Goal: Task Accomplishment & Management: Manage account settings

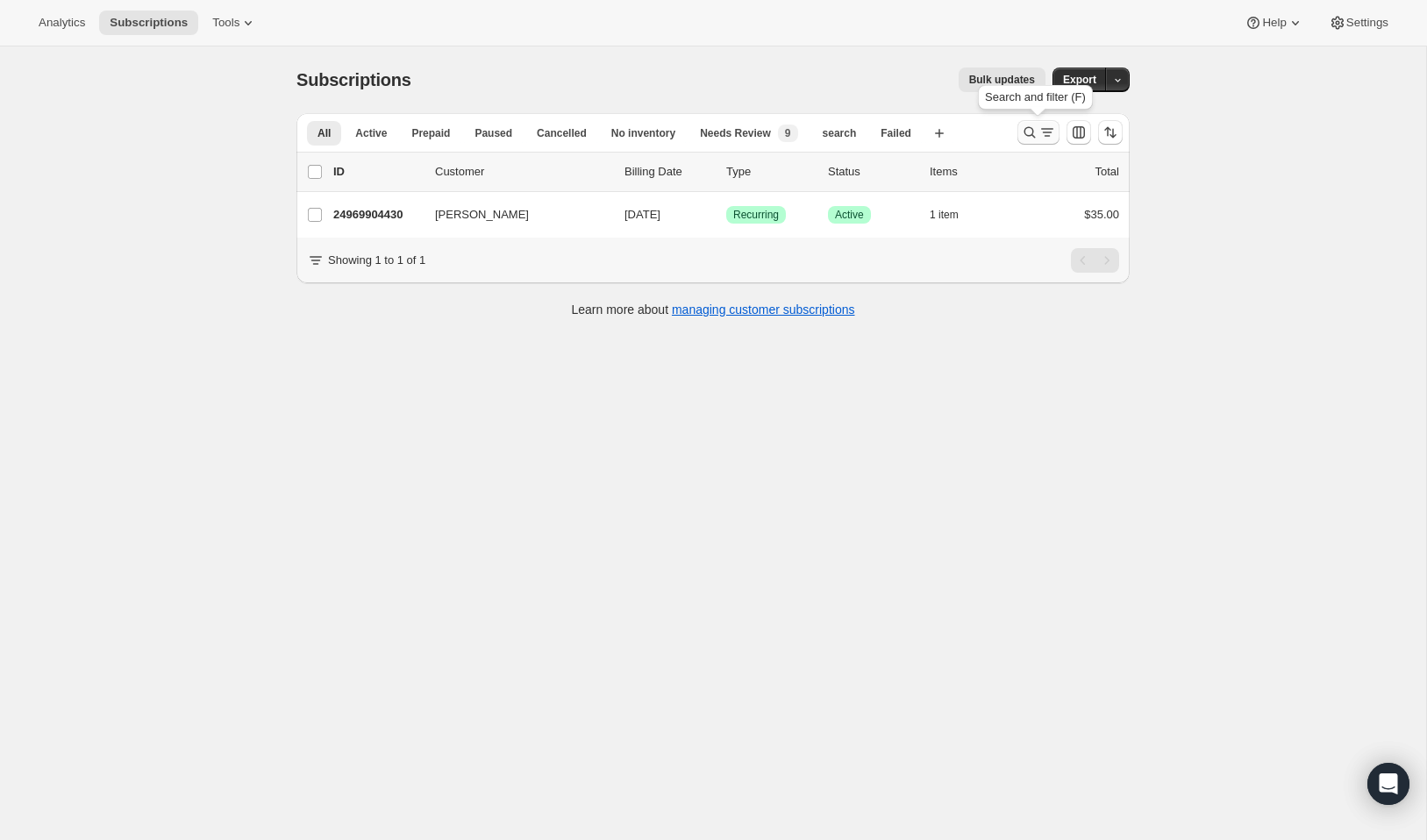
click at [1045, 135] on icon "Search and filter results" at bounding box center [1047, 132] width 18 height 18
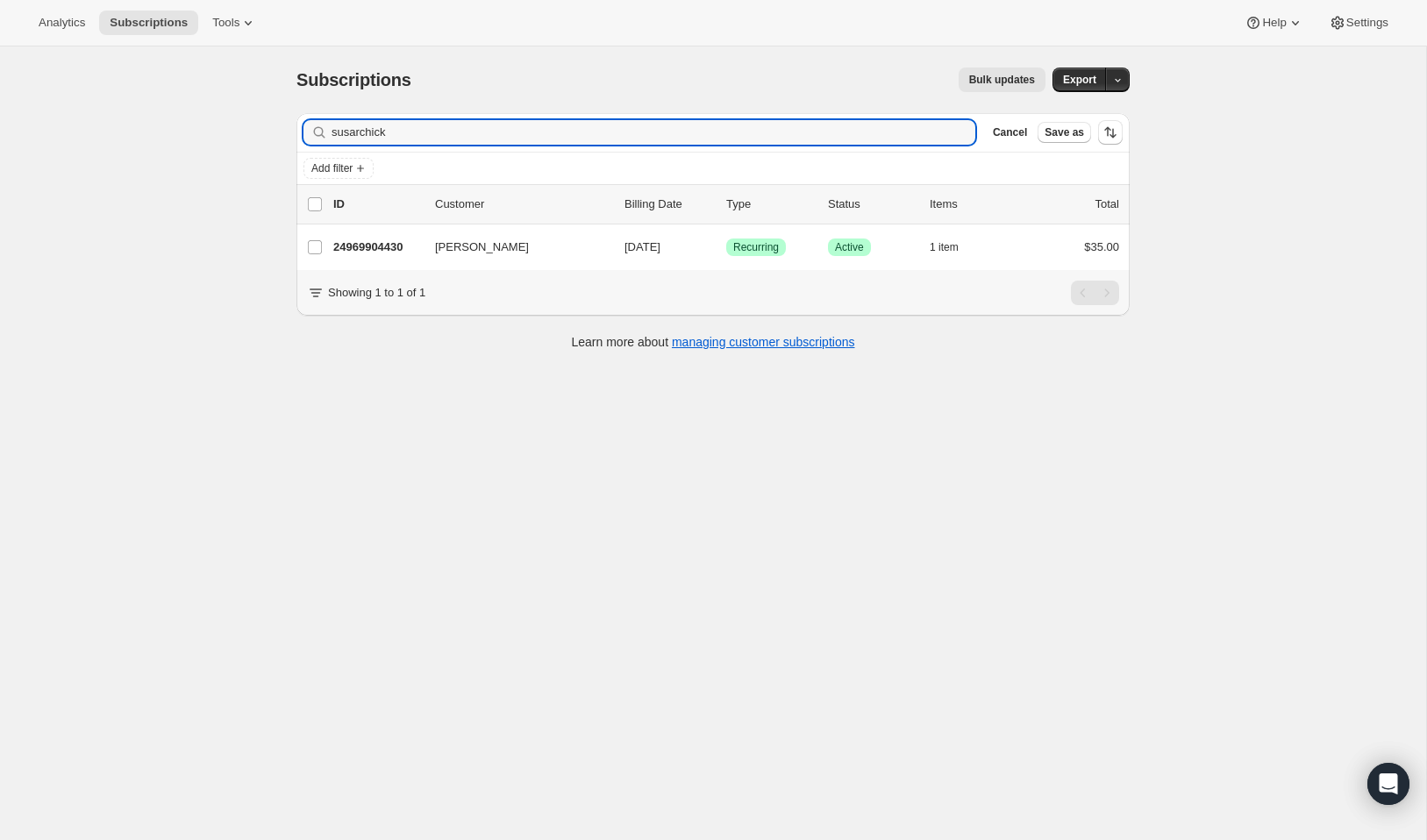
drag, startPoint x: 413, startPoint y: 132, endPoint x: 264, endPoint y: 116, distance: 149.9
click at [264, 116] on div "Subscriptions. This page is ready Subscriptions Bulk updates More actions Bulk …" at bounding box center [713, 466] width 1426 height 840
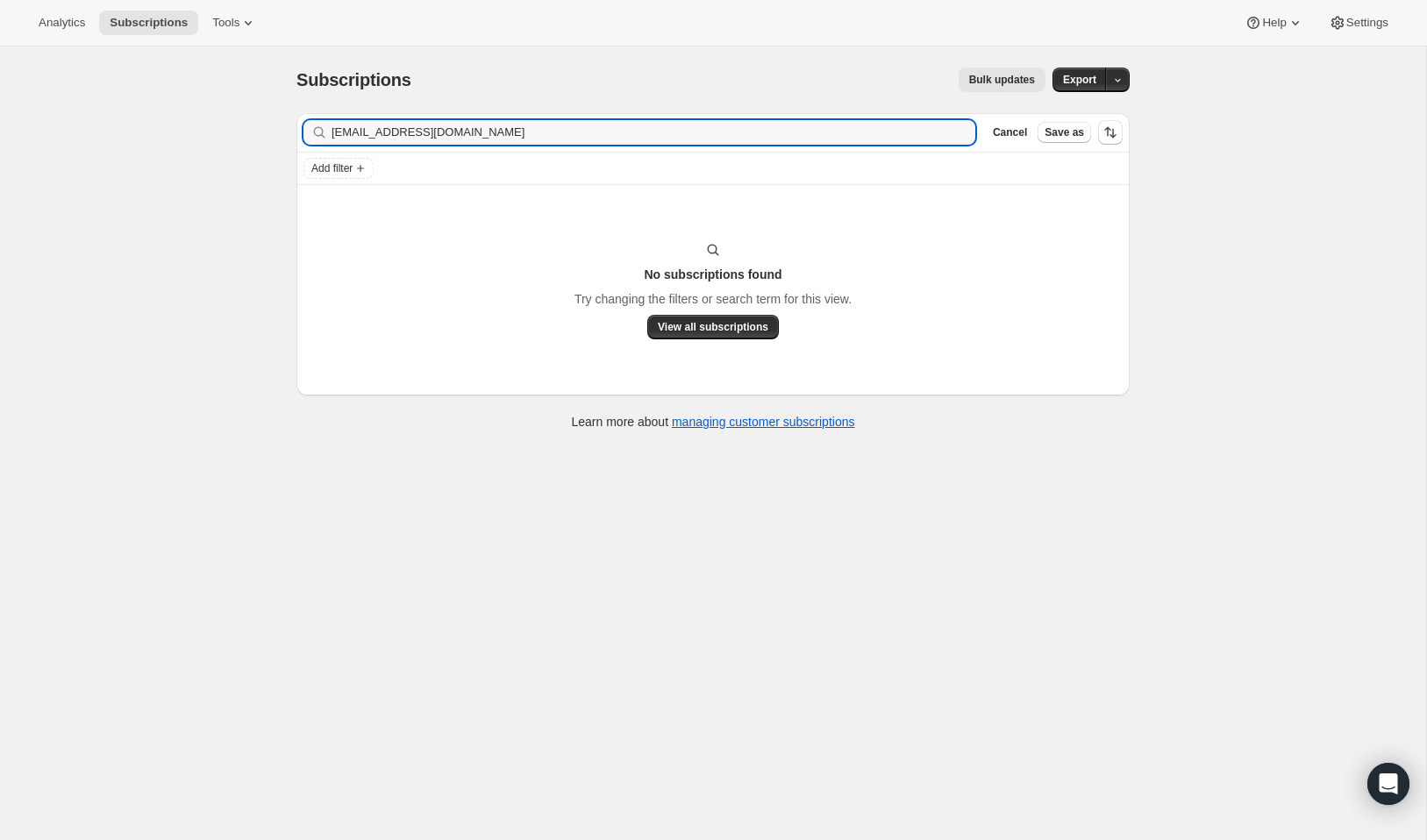
type input "salamancaraidel@gmail.com"
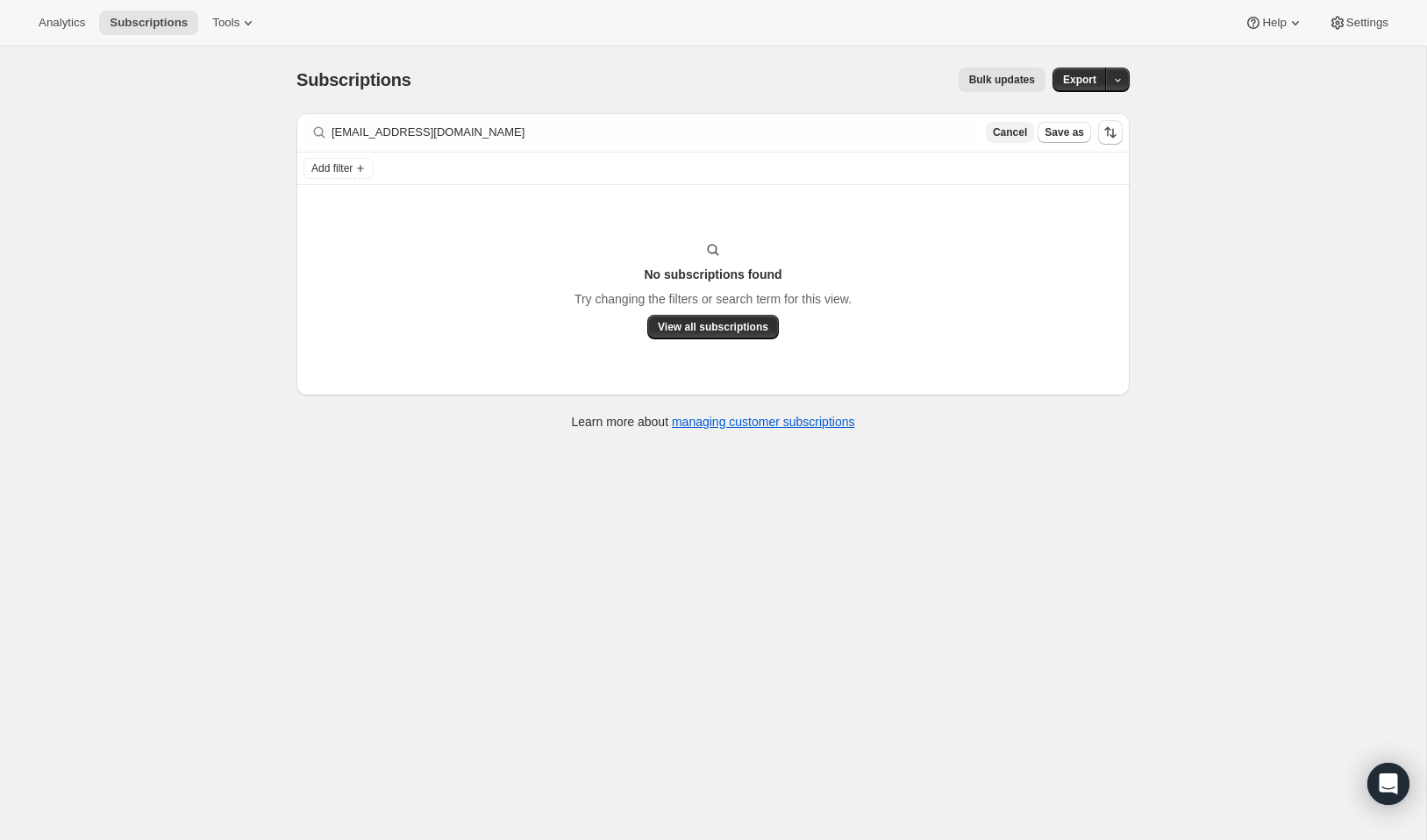
click at [995, 135] on span "Cancel" at bounding box center [1010, 132] width 34 height 14
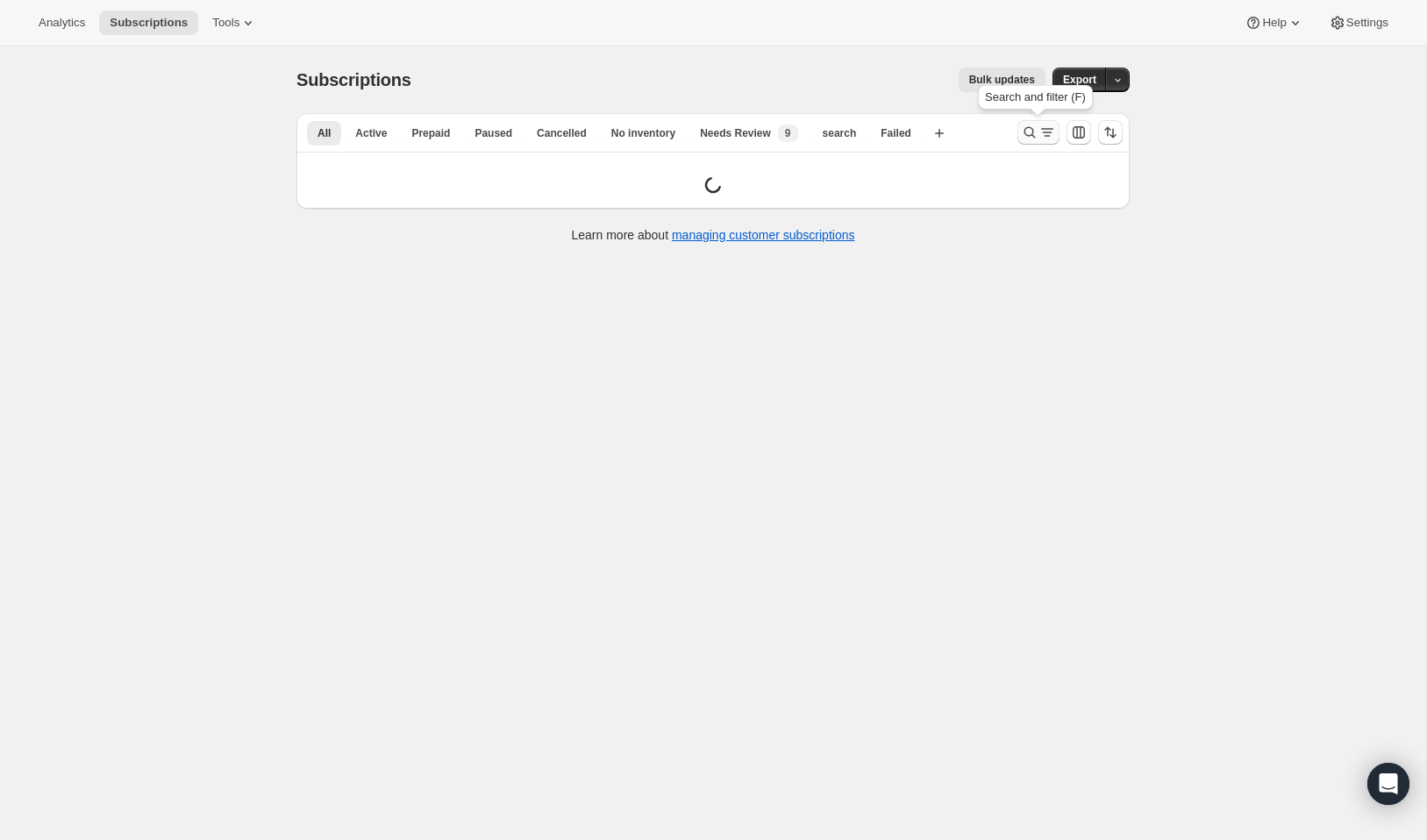
click at [1038, 139] on icon "Search and filter results" at bounding box center [1047, 132] width 18 height 18
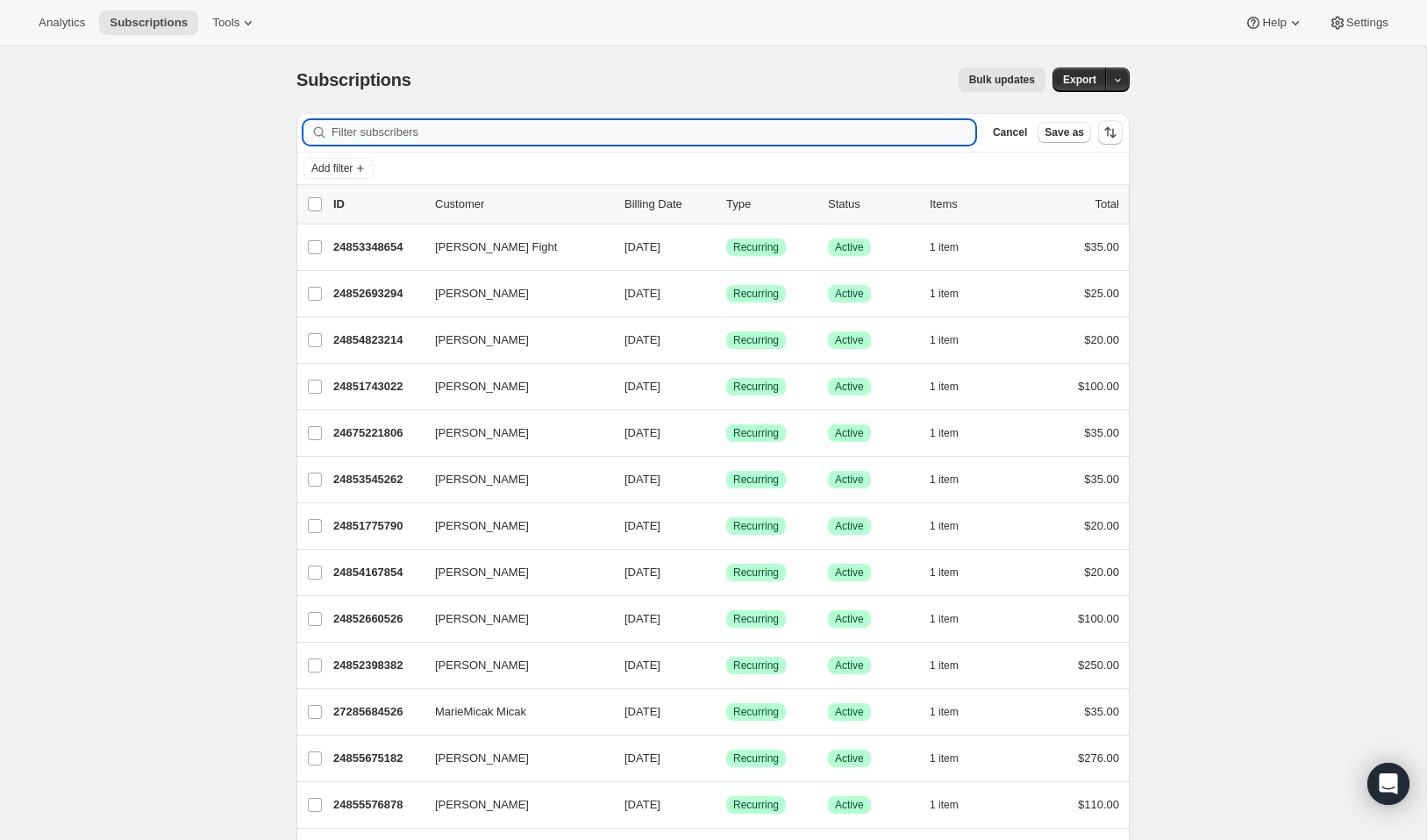
click at [476, 130] on input "Filter subscribers" at bounding box center [653, 132] width 644 height 24
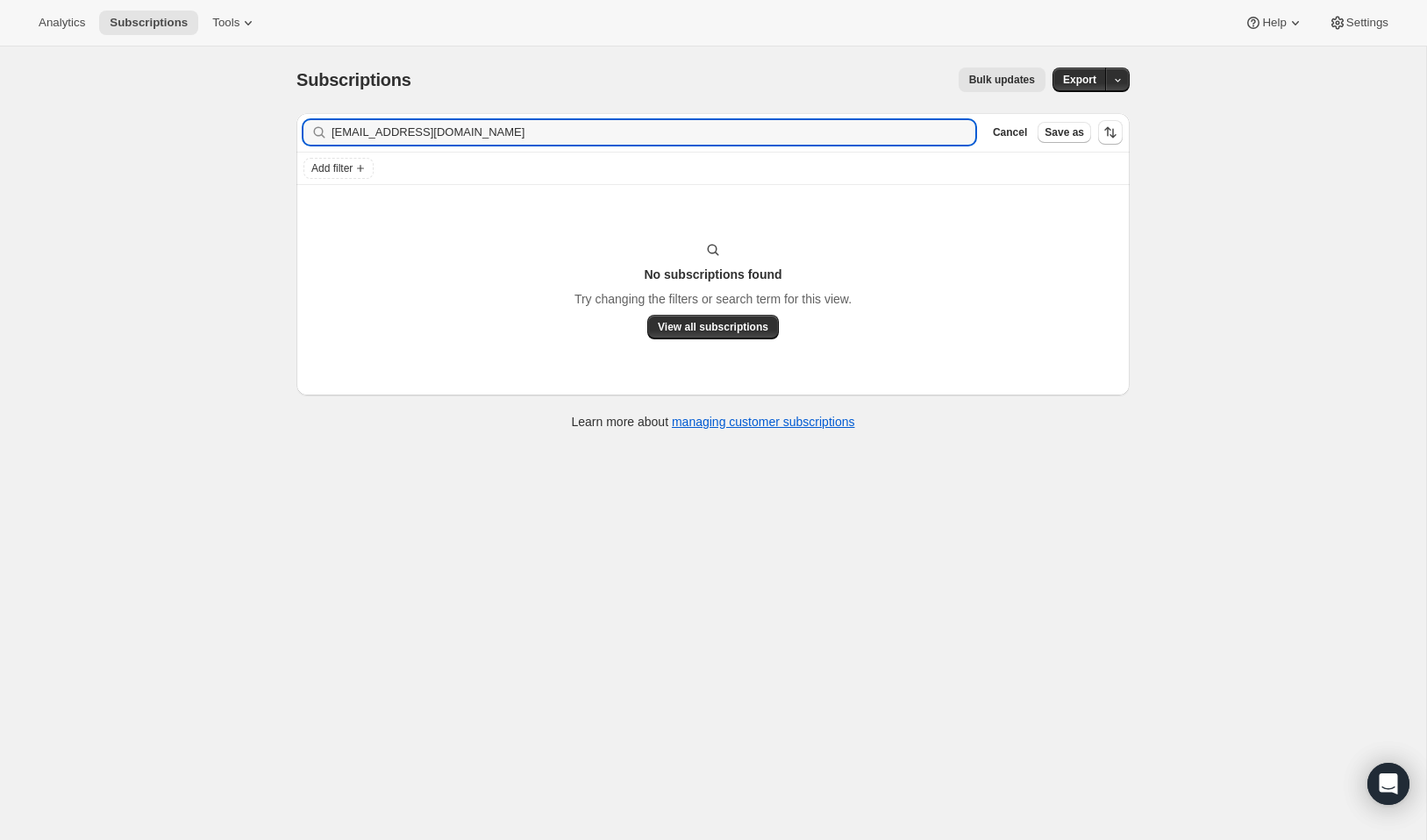
type input "salamancaraidel@gmail.com"
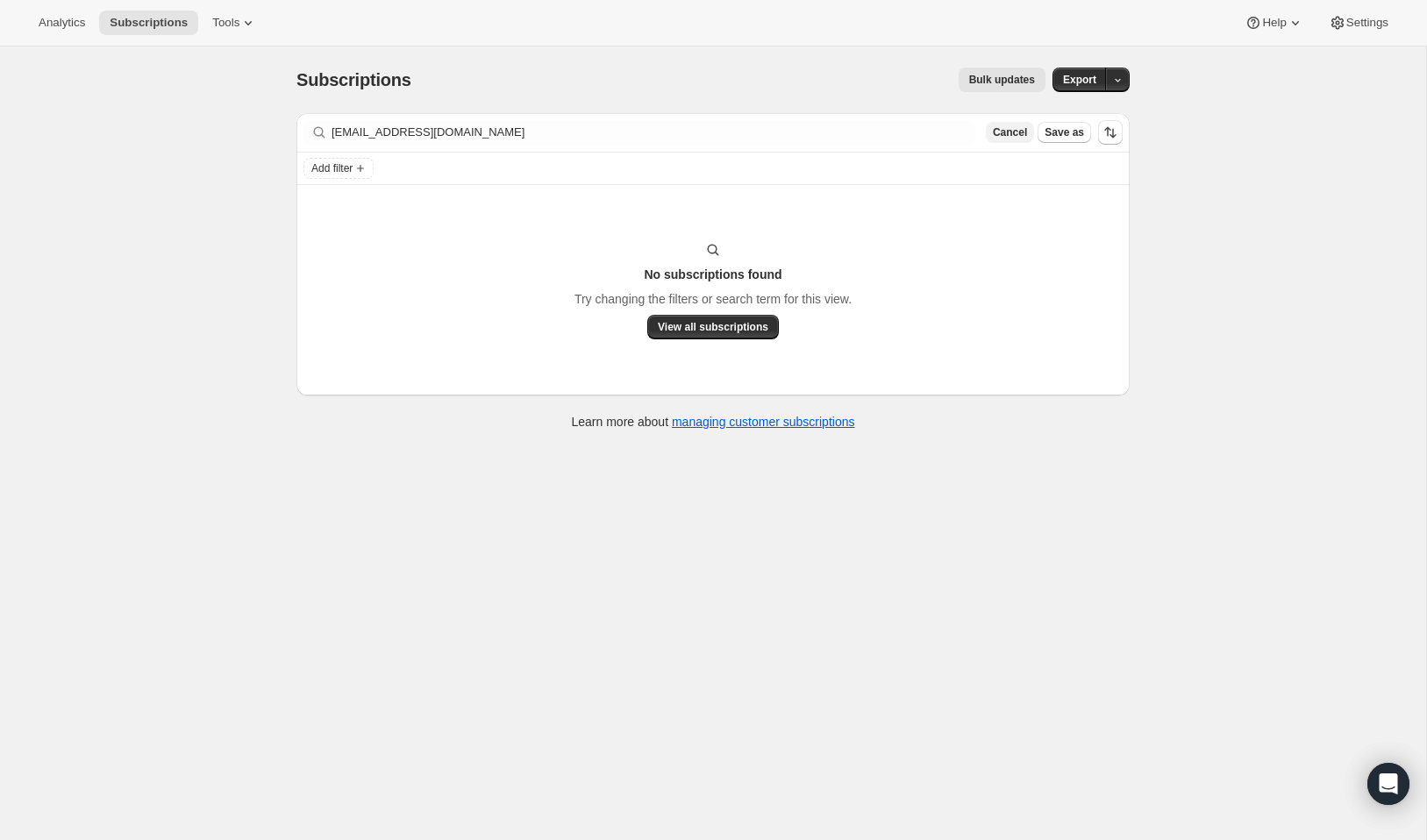
click at [1017, 131] on span "Cancel" at bounding box center [1010, 132] width 34 height 14
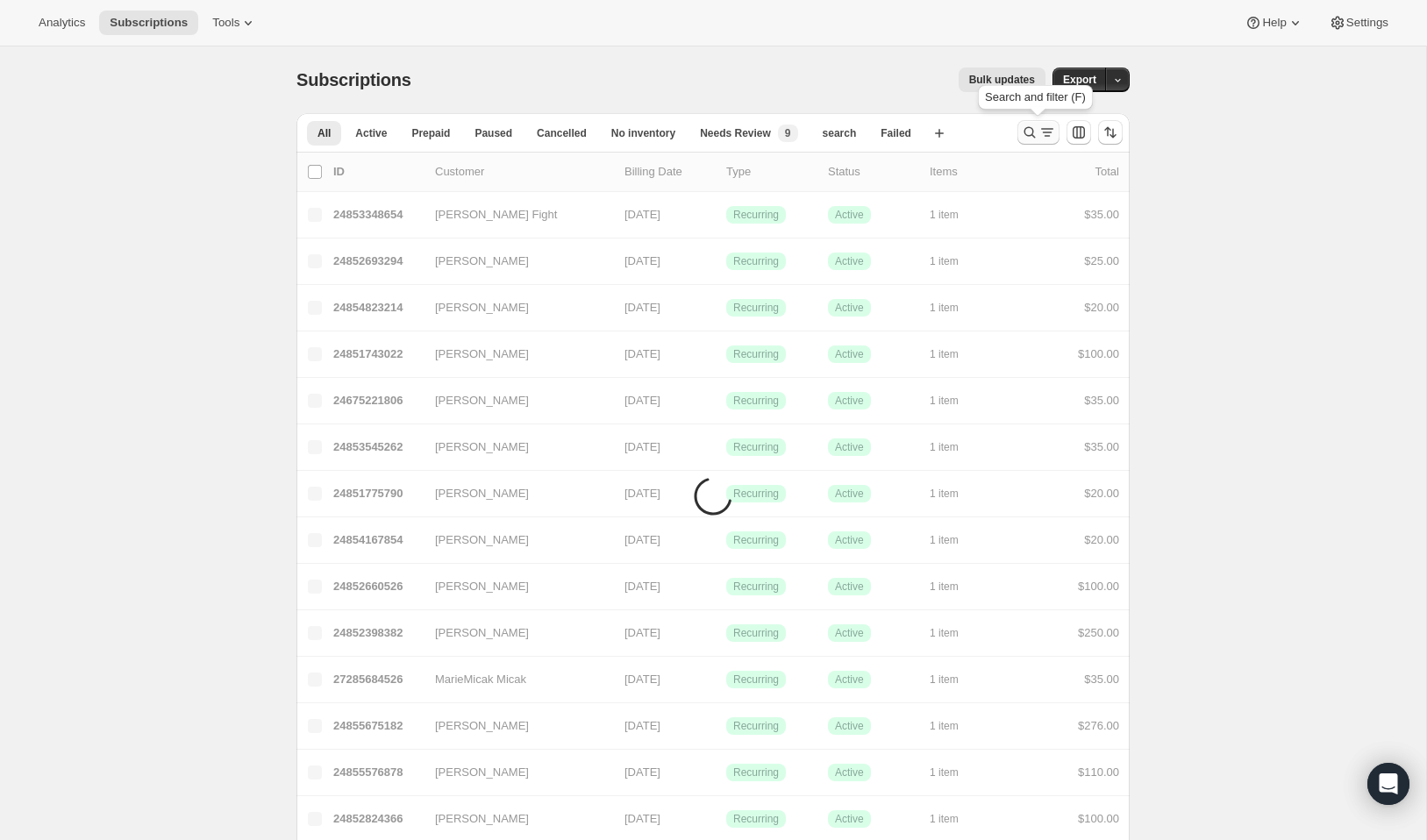
click at [1029, 137] on icon "Search and filter results" at bounding box center [1029, 132] width 18 height 18
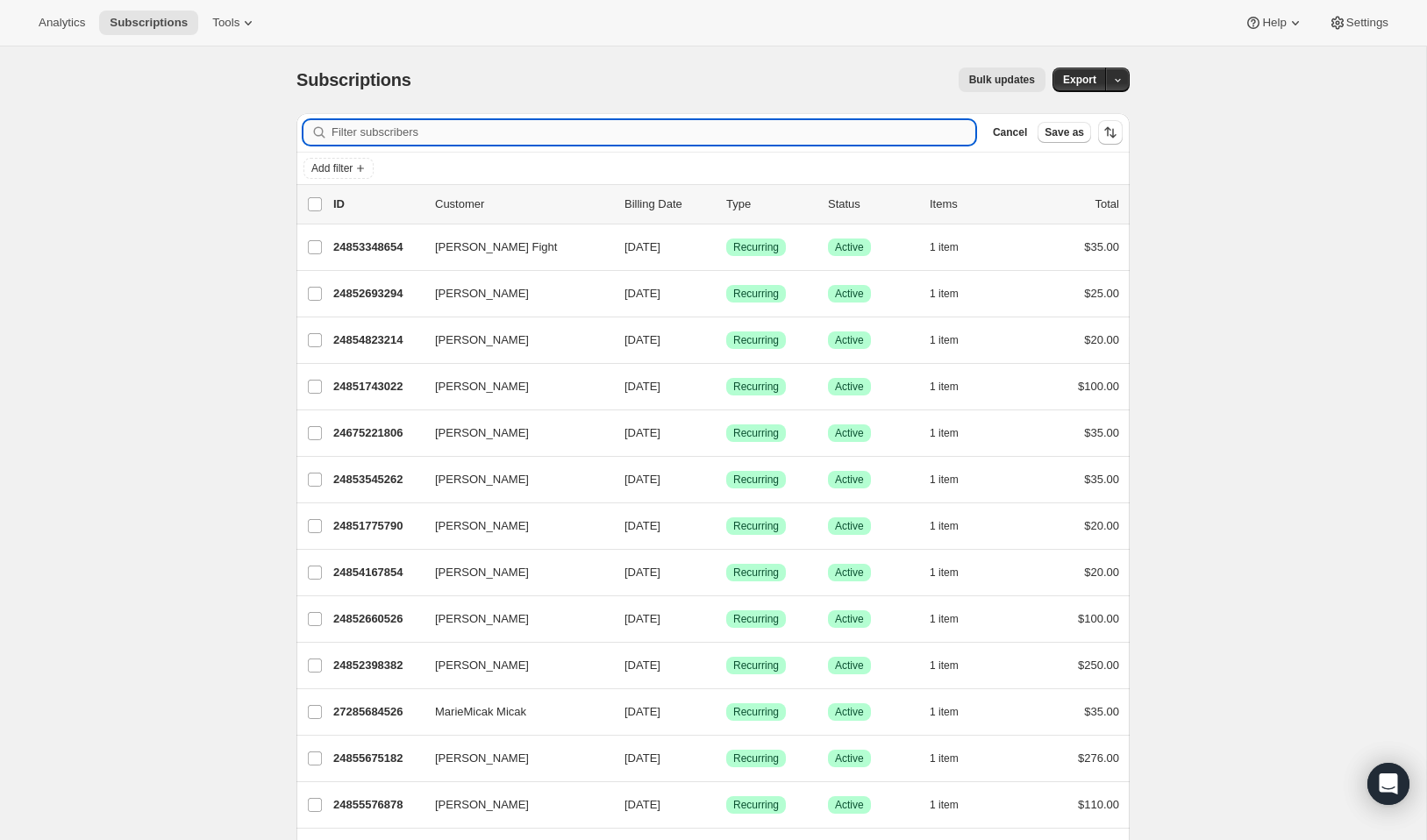
paste input "tedcin@cox.net"
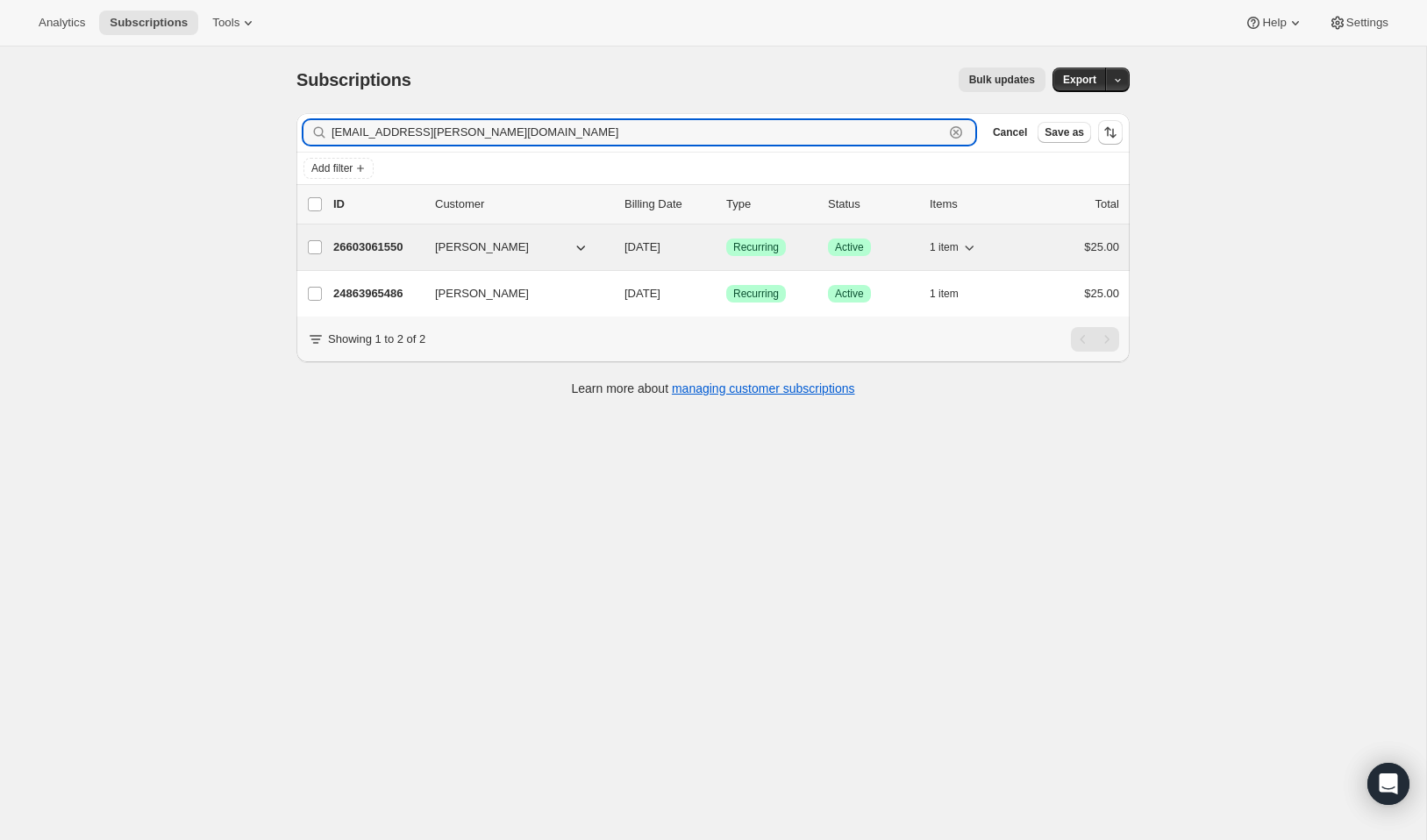
type input "tedcin@cox.net"
click at [379, 252] on p "26603061550" at bounding box center [376, 247] width 87 height 18
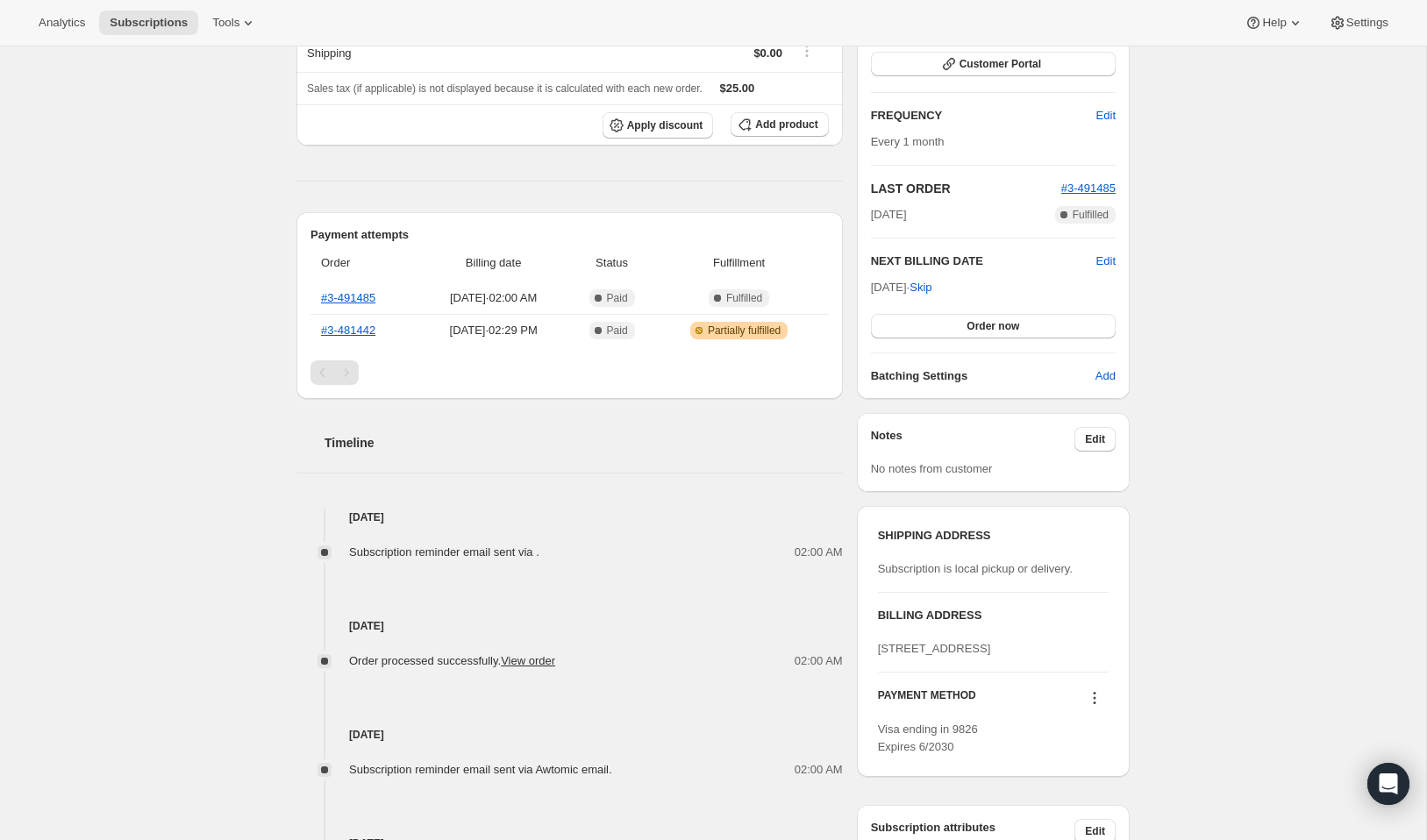
scroll to position [263, 0]
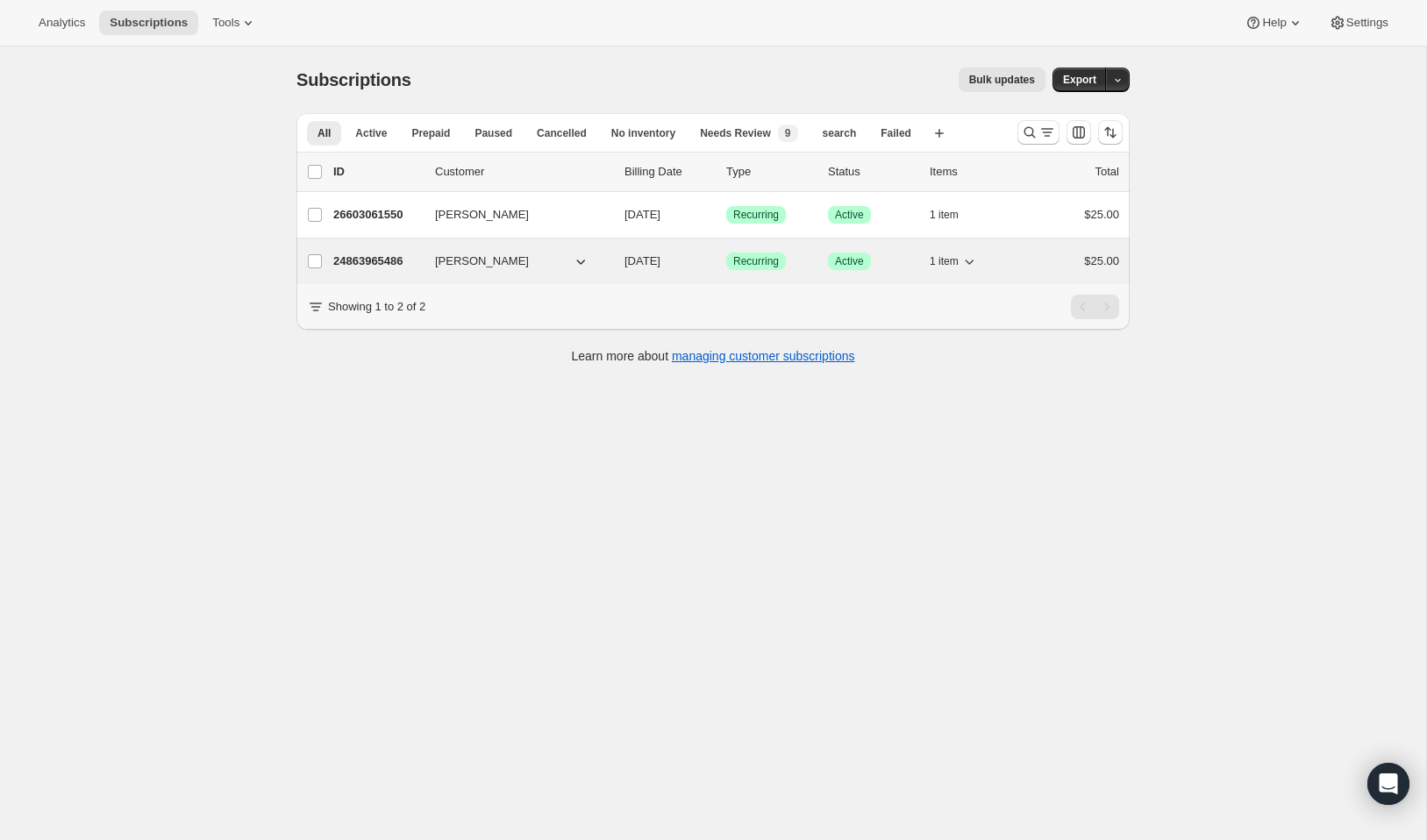
click at [362, 265] on p "24863965486" at bounding box center [376, 261] width 87 height 18
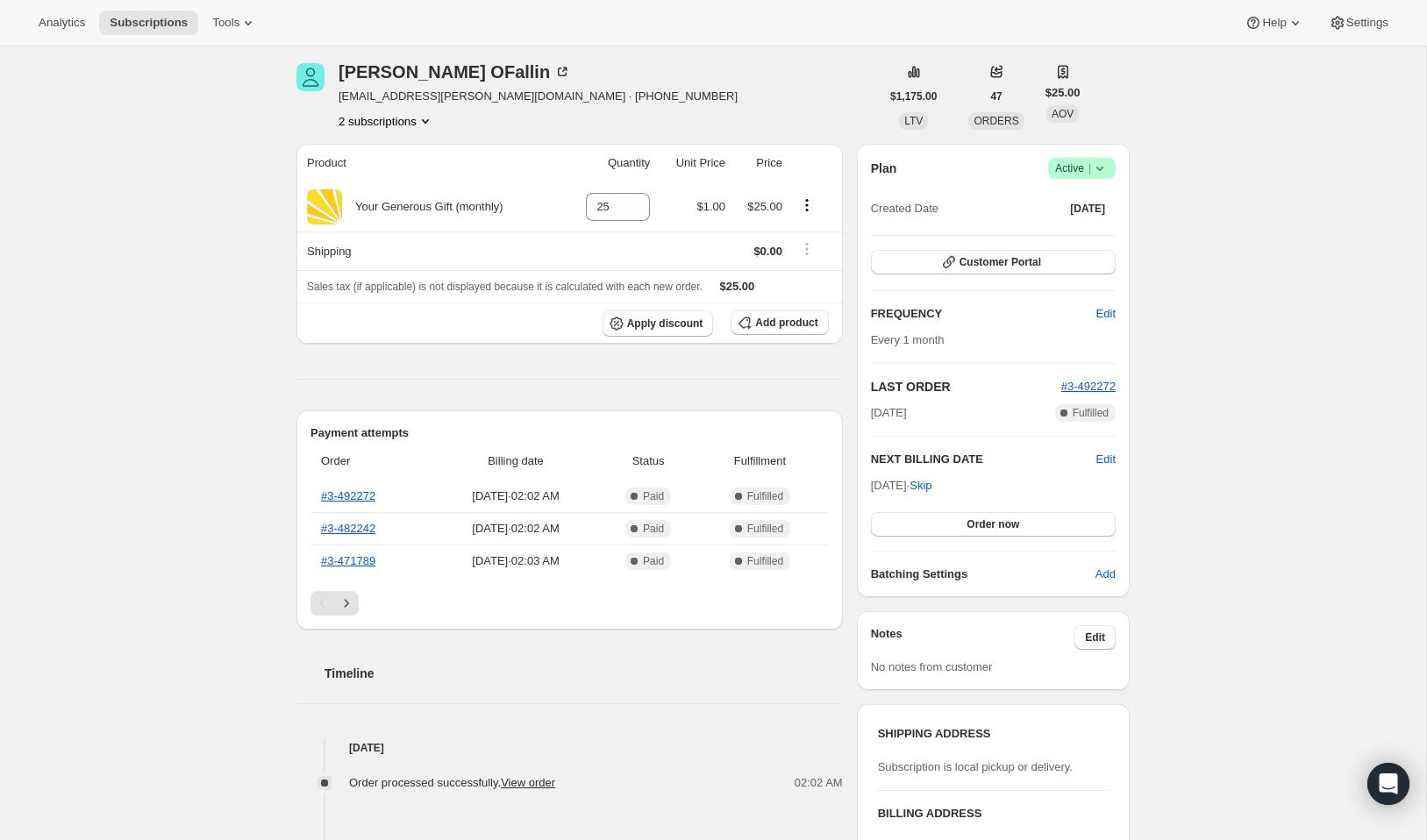
scroll to position [63, 0]
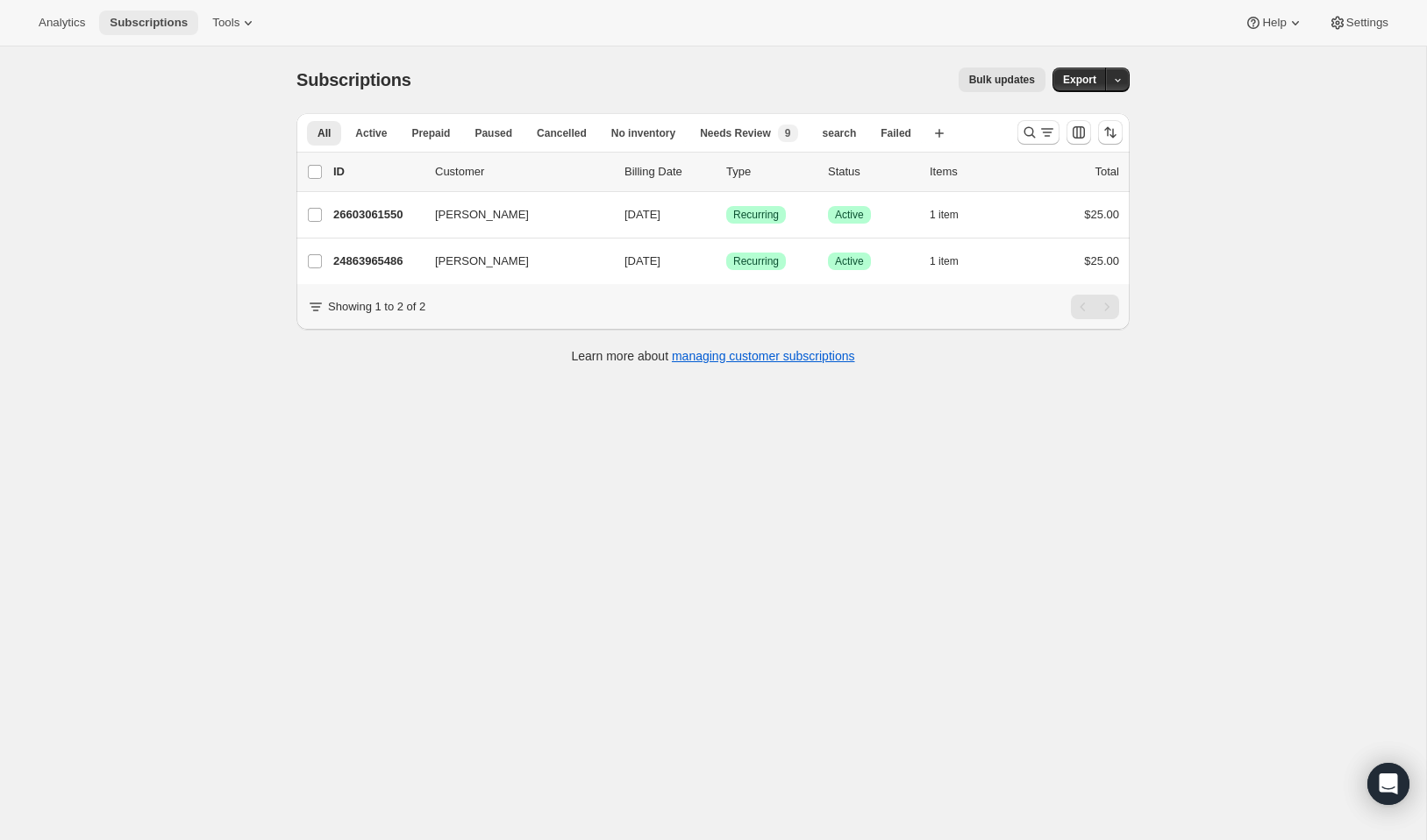
click at [163, 25] on span "Subscriptions" at bounding box center [148, 23] width 78 height 14
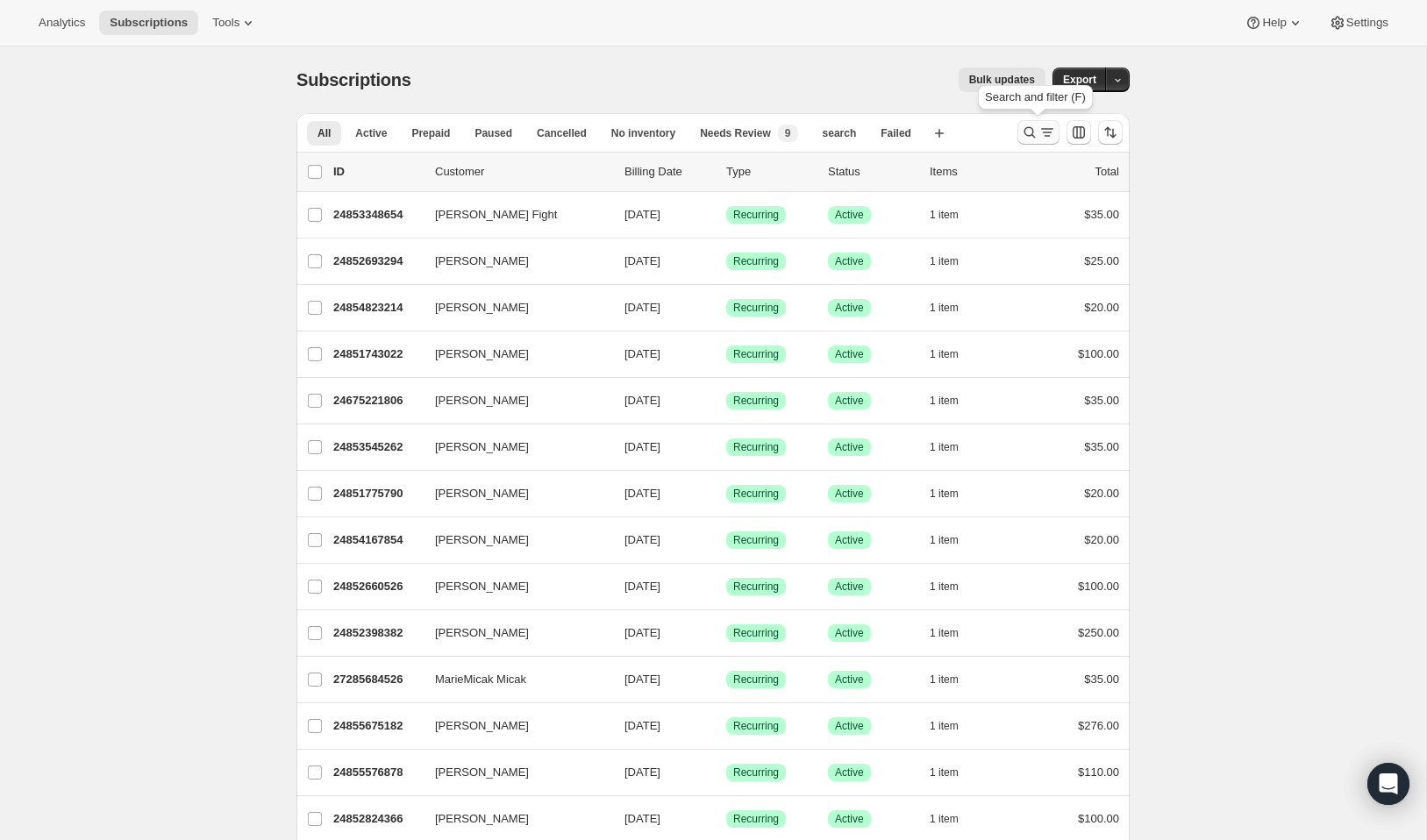
click at [1029, 131] on icon "Search and filter results" at bounding box center [1029, 132] width 18 height 18
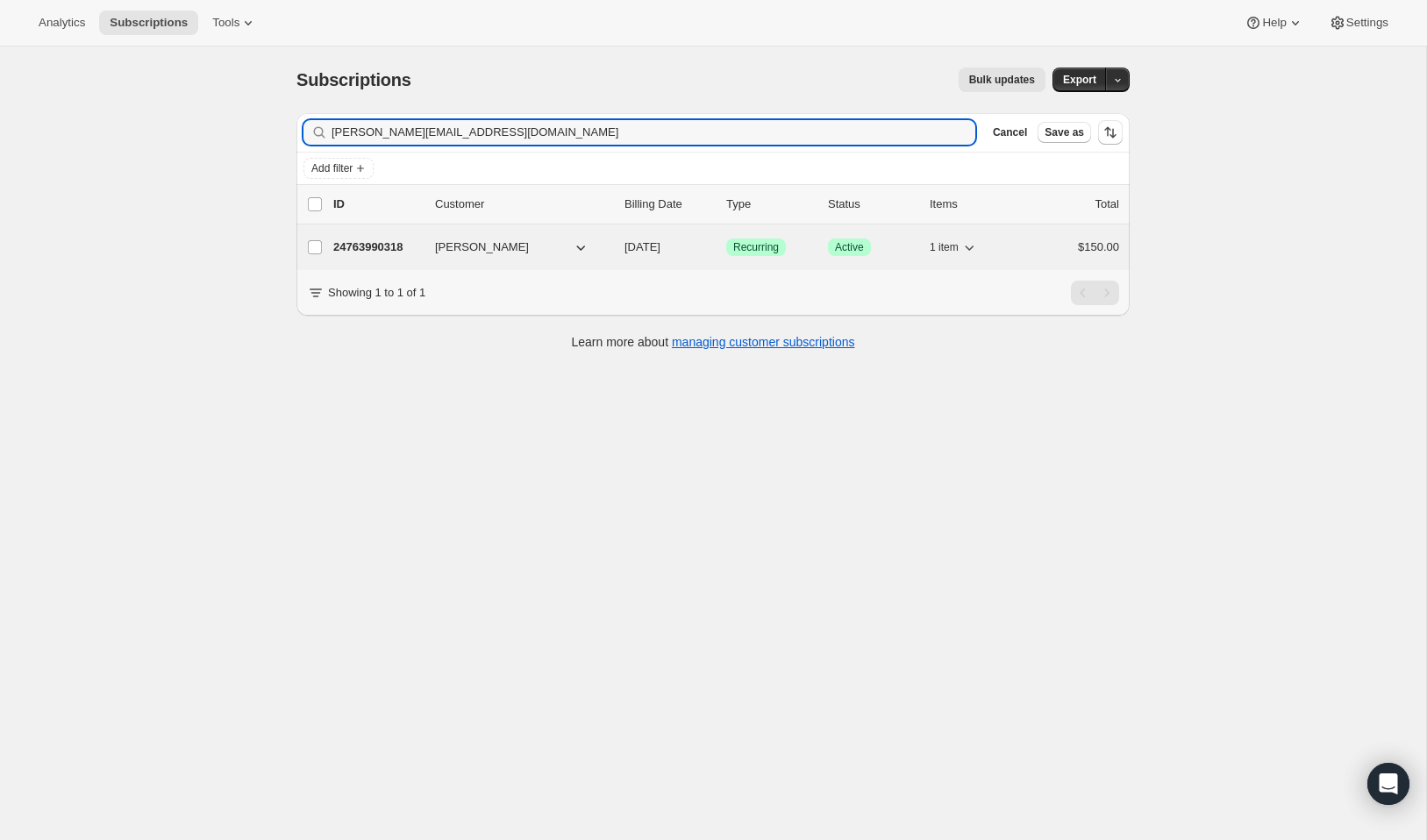
type input "[PERSON_NAME][EMAIL_ADDRESS][DOMAIN_NAME]"
click at [394, 244] on p "24763990318" at bounding box center [376, 247] width 87 height 18
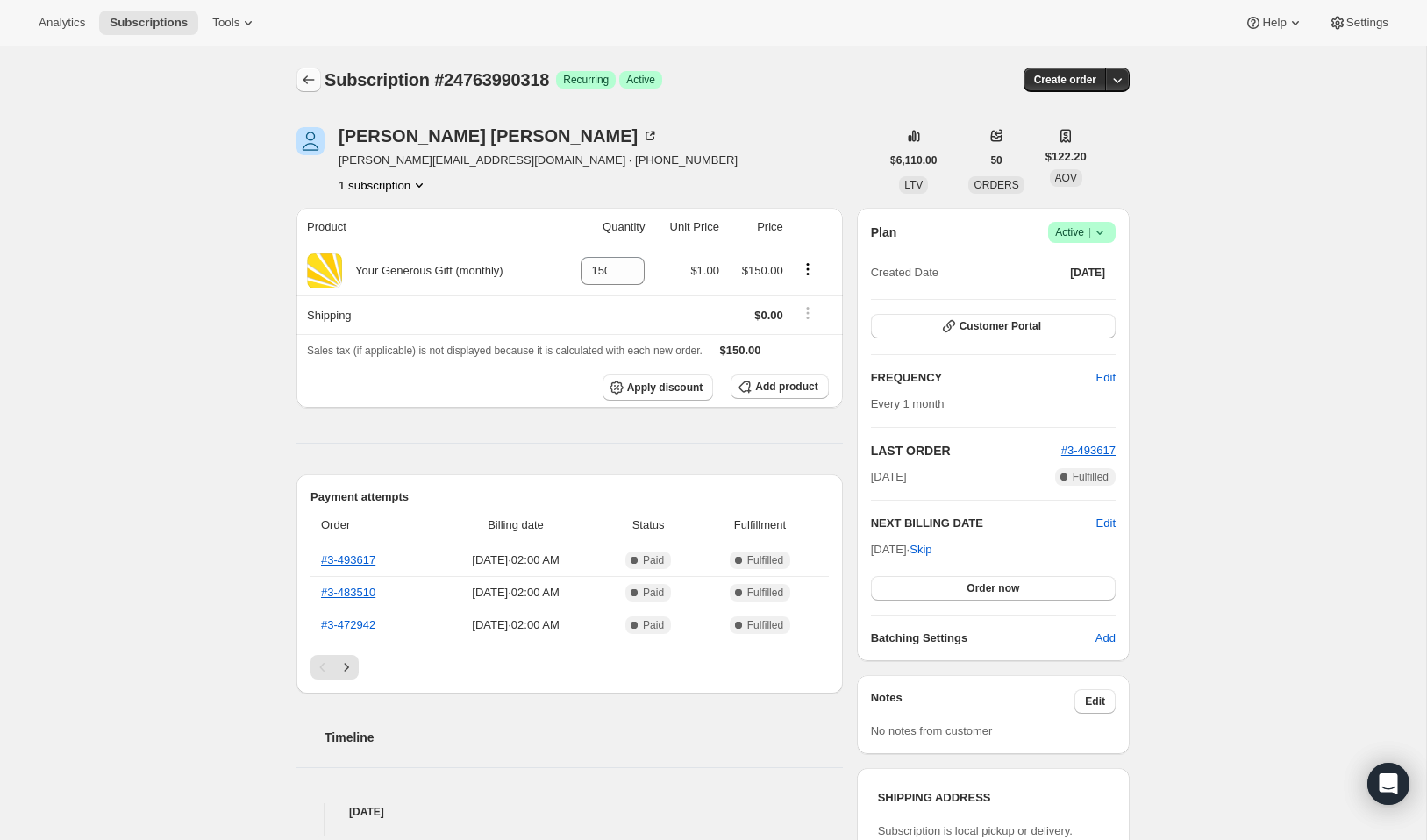
click at [299, 77] on icon "Subscriptions" at bounding box center [308, 80] width 18 height 18
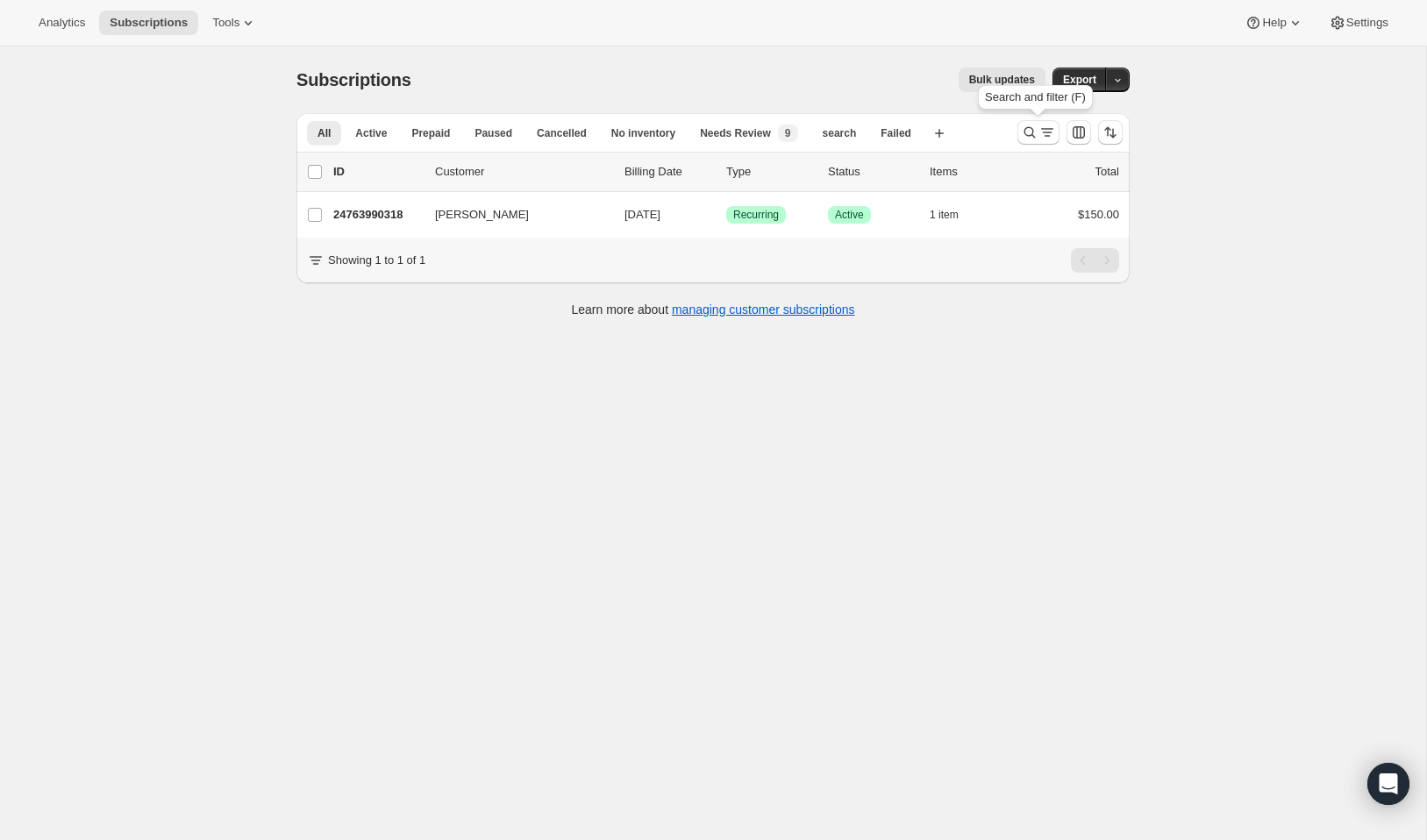
scroll to position [1, 0]
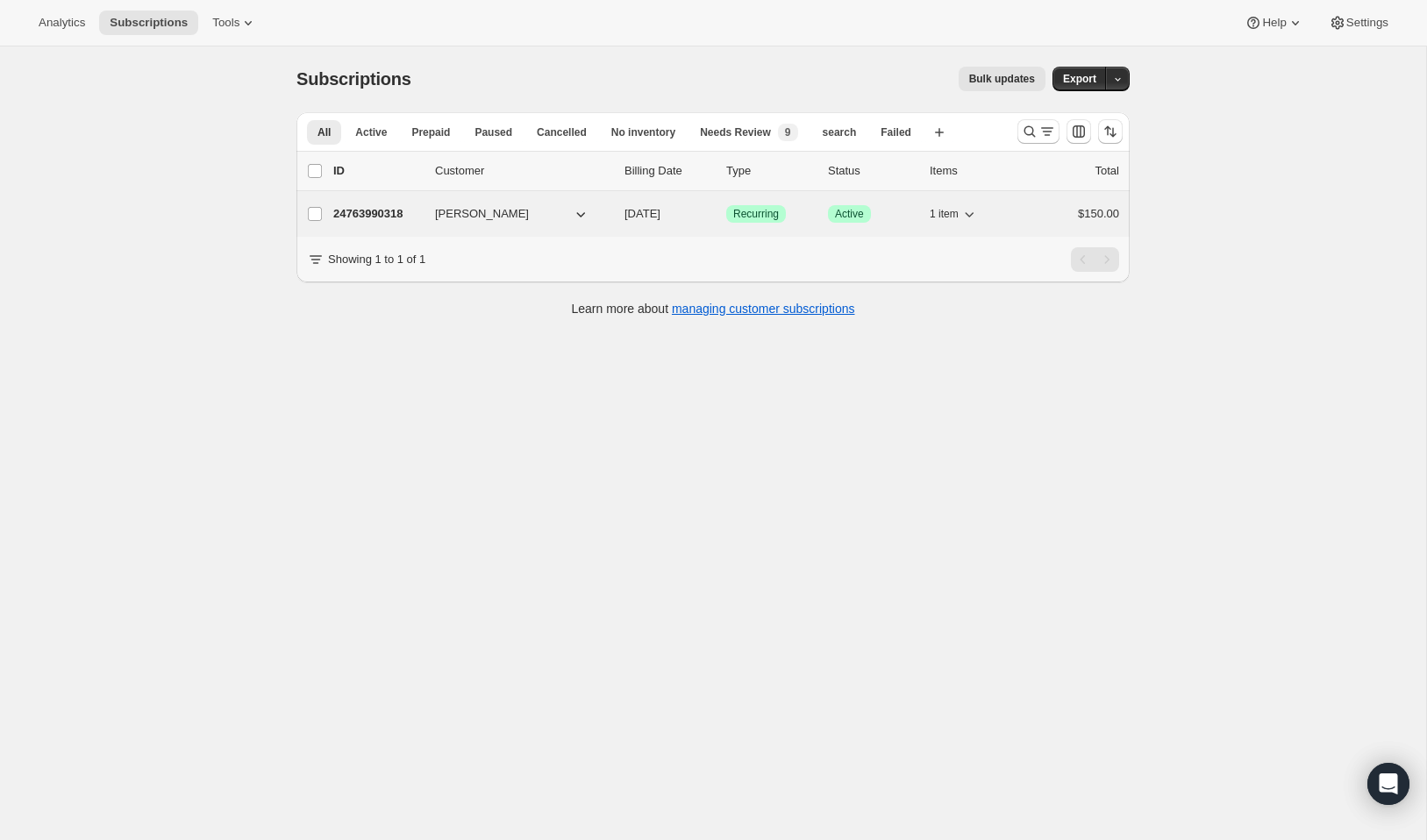
click at [388, 216] on p "24763990318" at bounding box center [376, 214] width 87 height 18
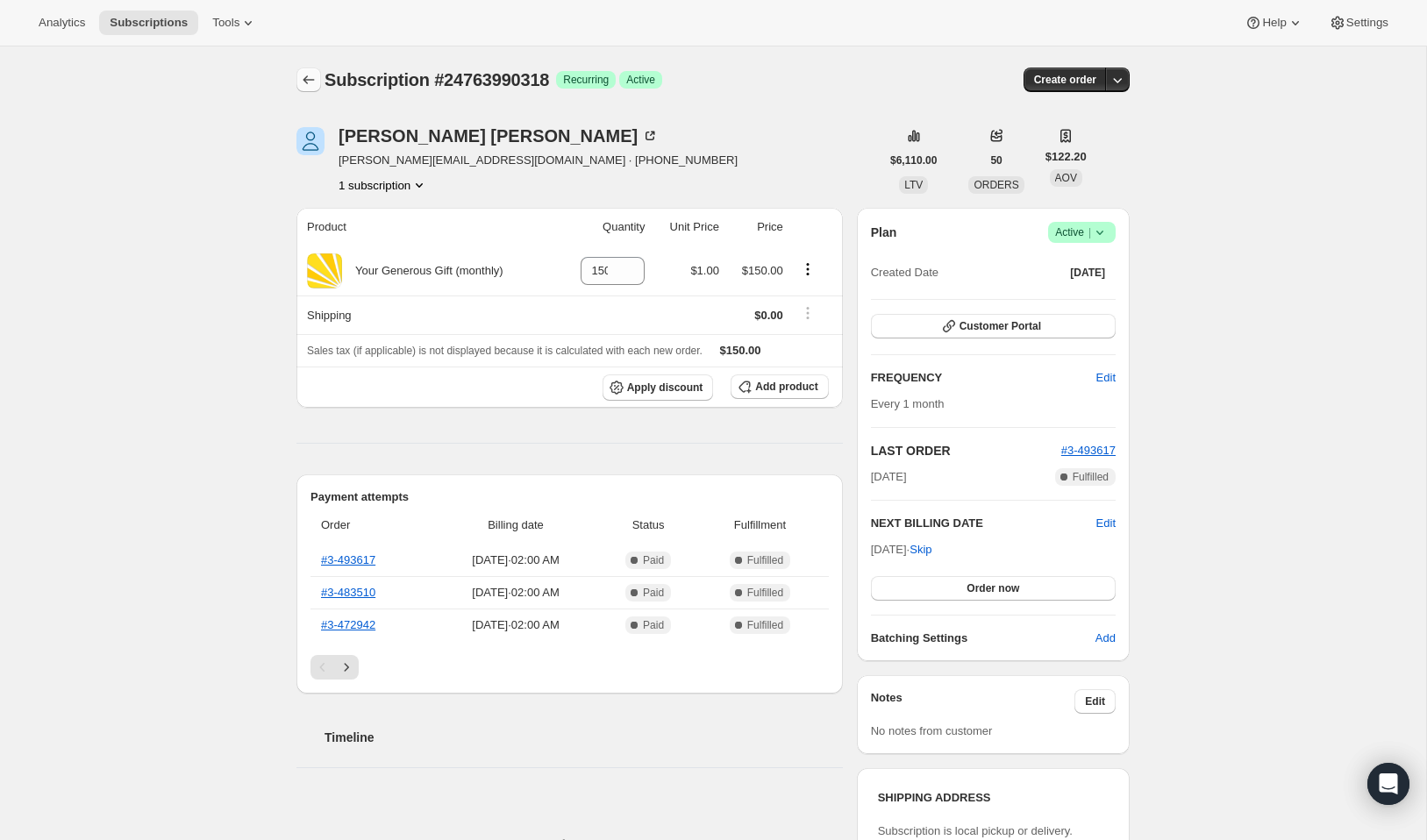
click at [310, 82] on icon "Subscriptions" at bounding box center [308, 80] width 18 height 18
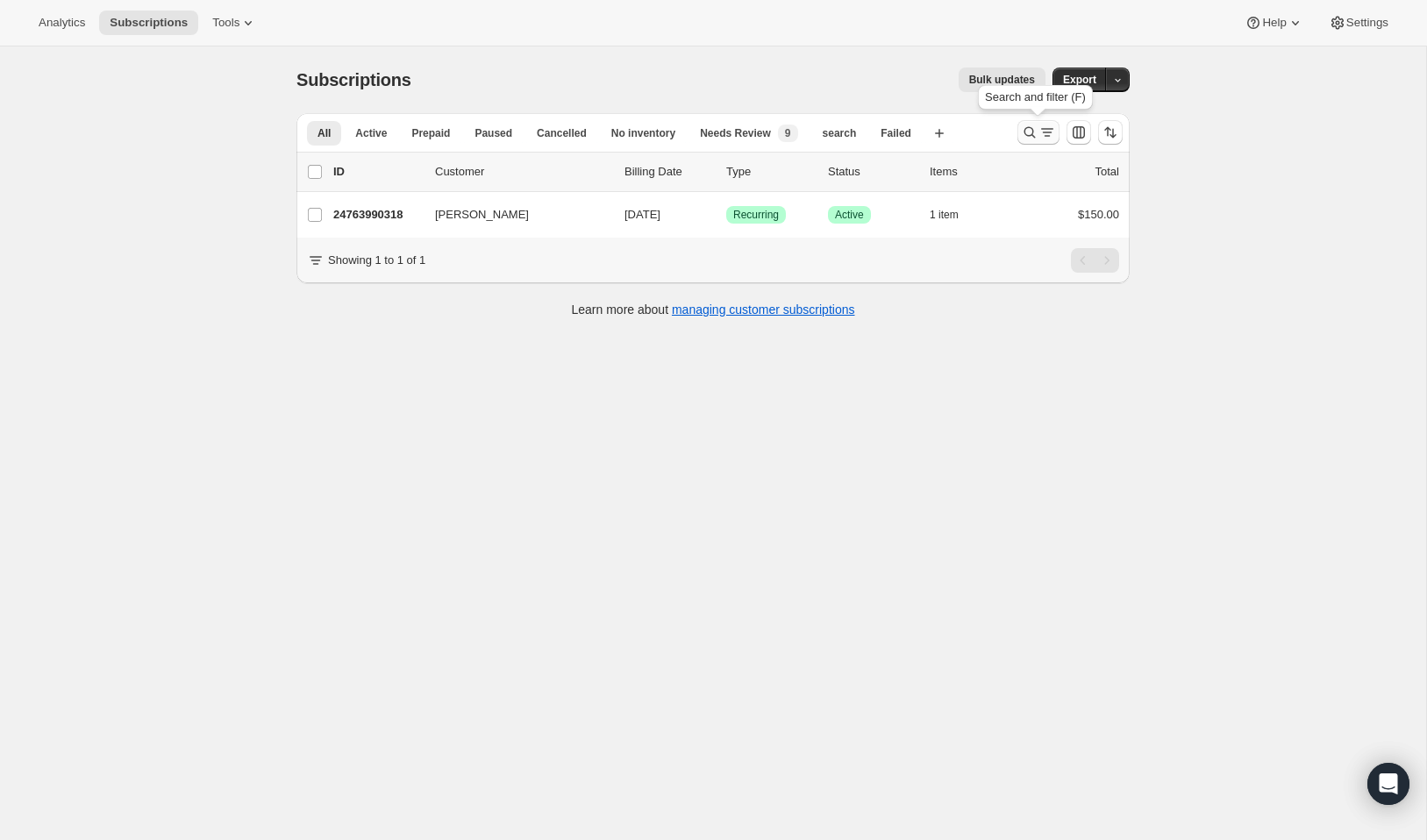
click at [1032, 135] on icon "Search and filter results" at bounding box center [1030, 132] width 11 height 11
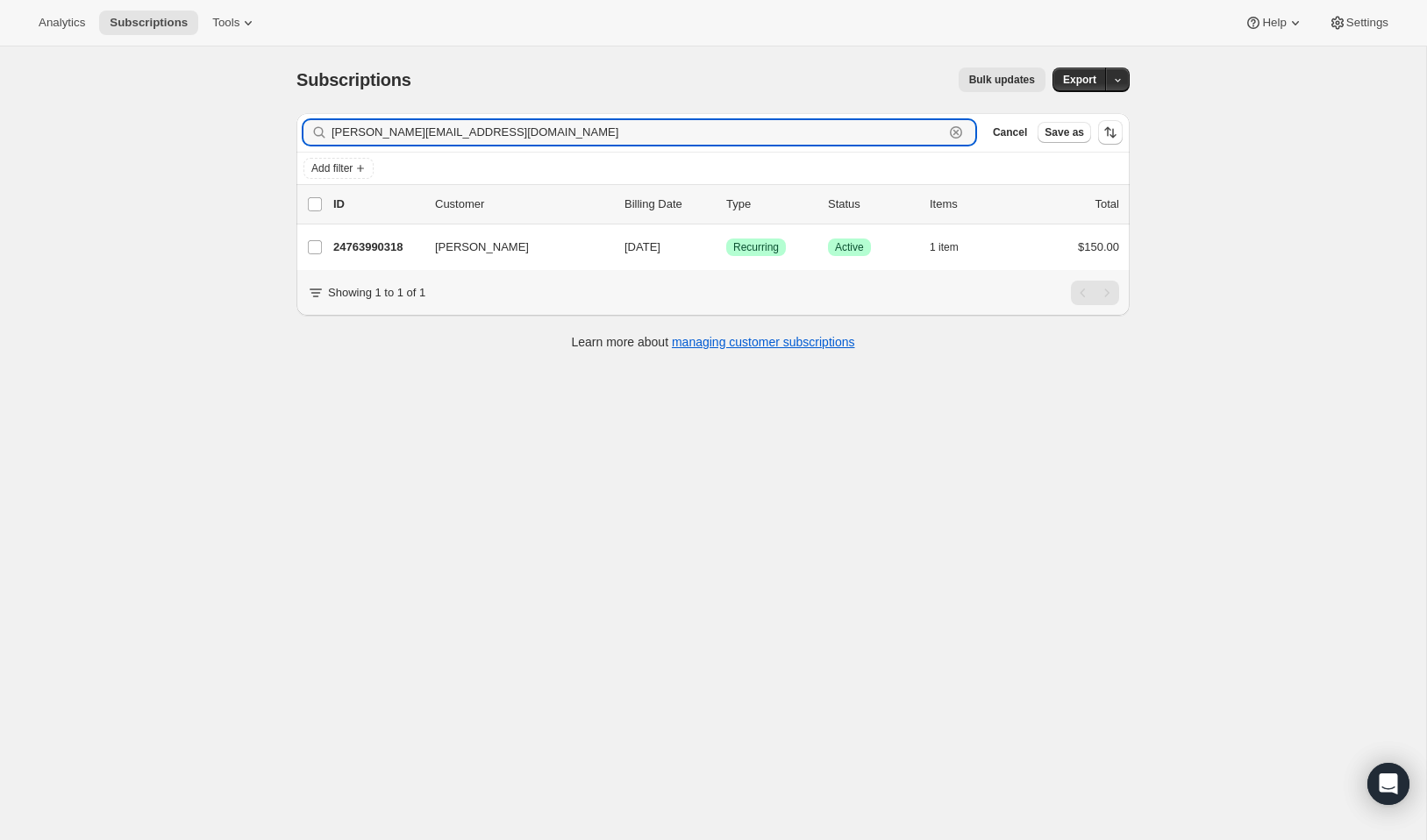
drag, startPoint x: 529, startPoint y: 140, endPoint x: 311, endPoint y: 131, distance: 218.2
click at [311, 131] on div "dan.hamilton4378@gmail.com Clear" at bounding box center [639, 132] width 672 height 24
paste input "ashleybartlett0917"
type input "ashleybartlett0917@gmail.com"
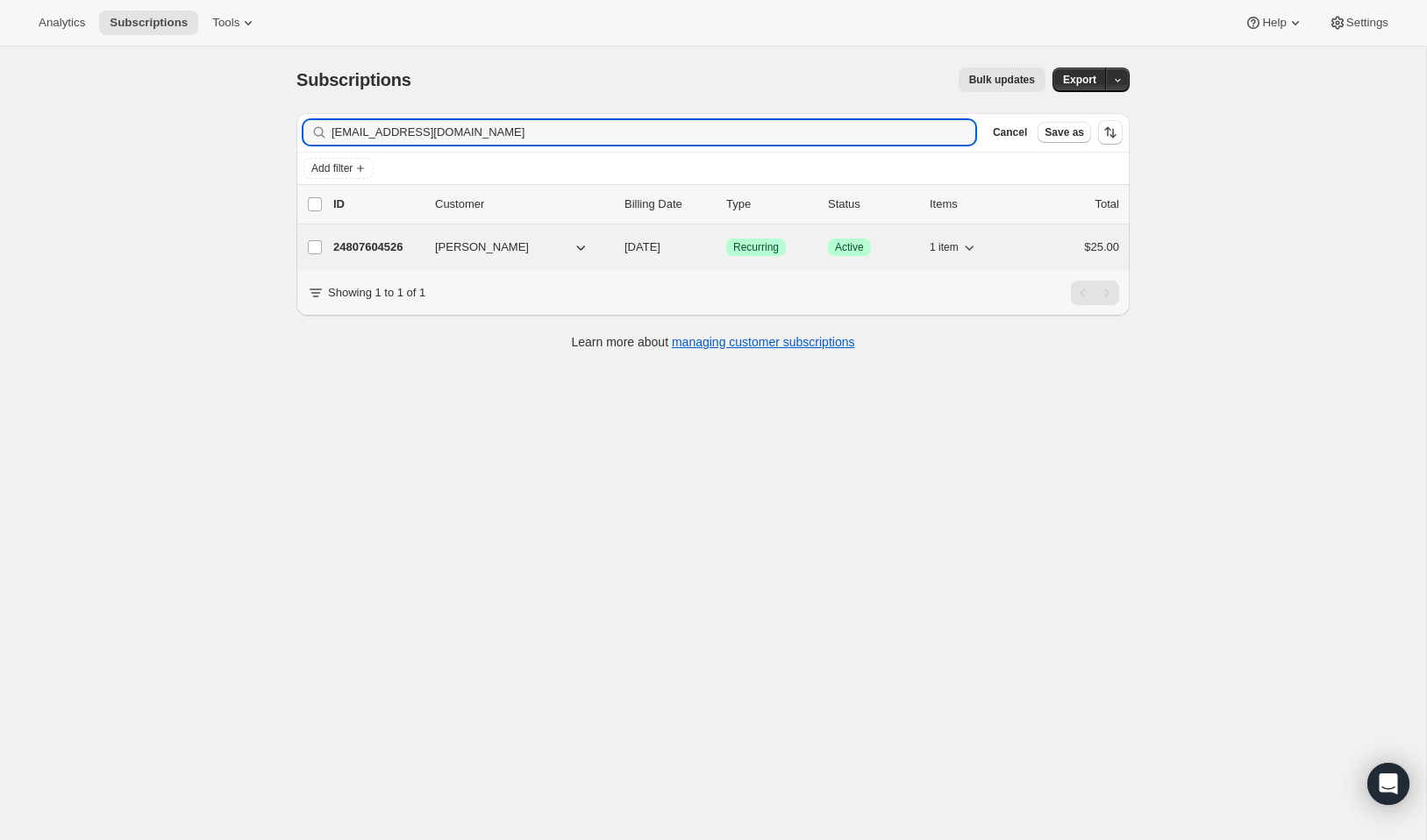
click at [386, 252] on p "24807604526" at bounding box center [376, 247] width 87 height 18
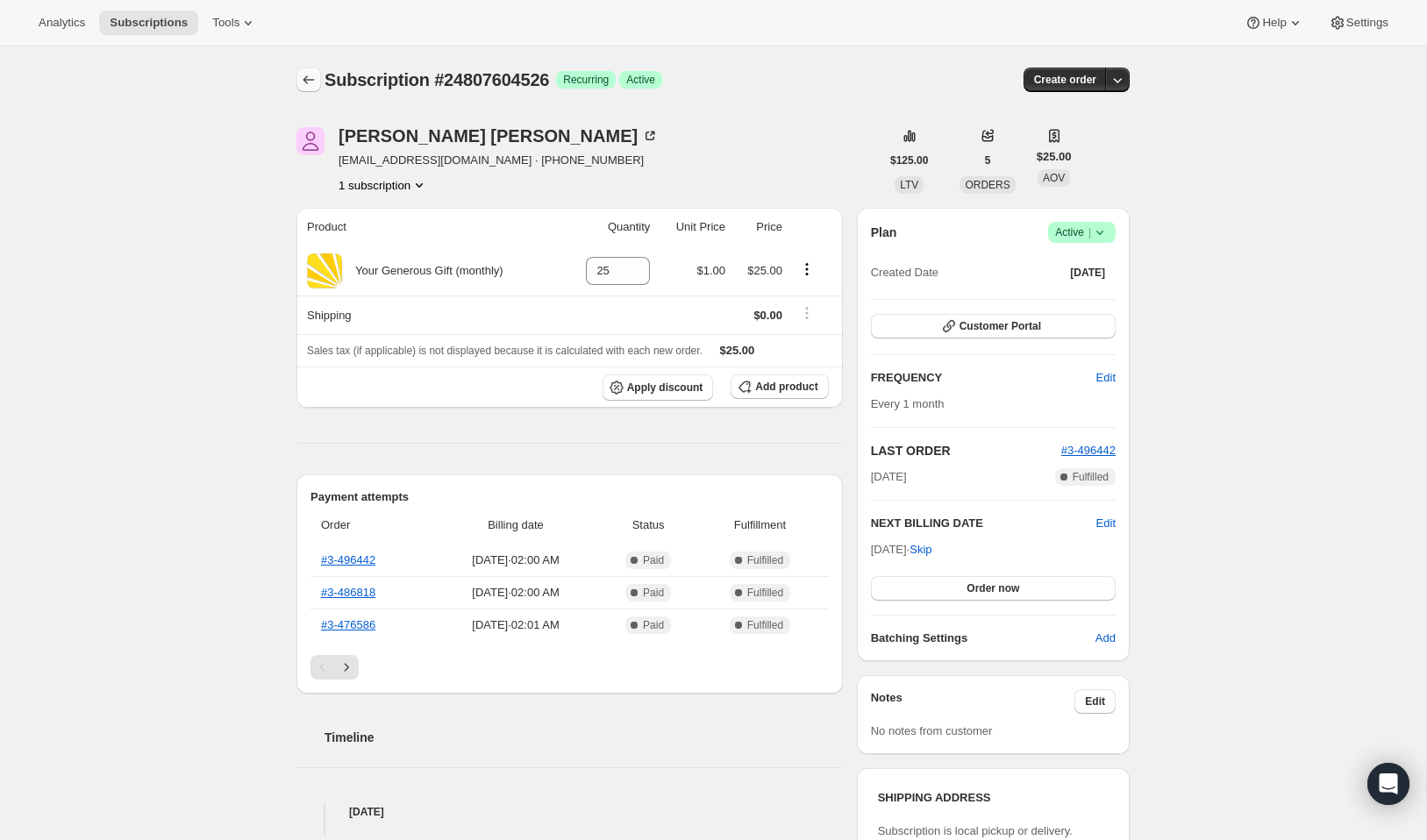
click at [307, 79] on icon "Subscriptions" at bounding box center [308, 80] width 18 height 18
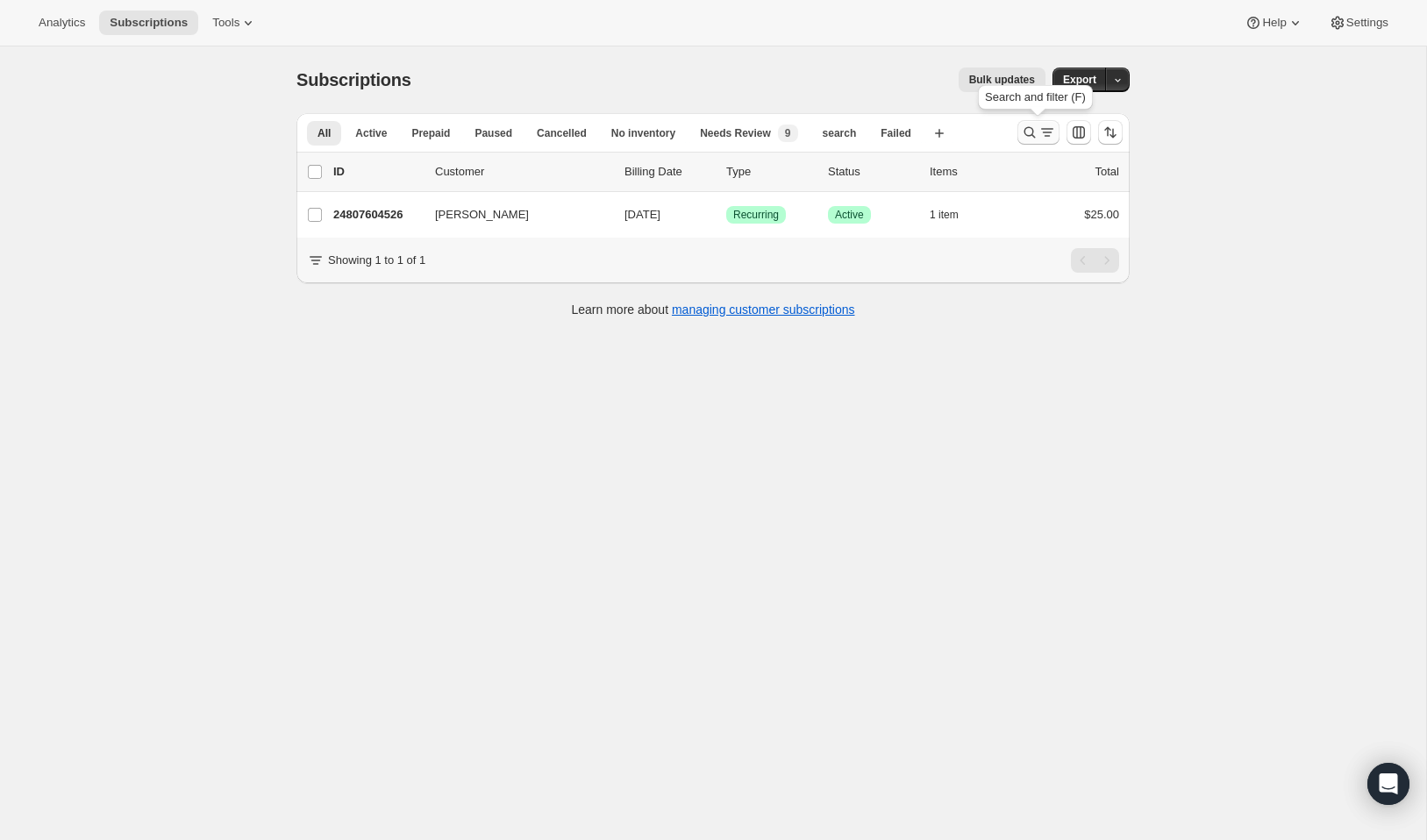
click at [1029, 129] on icon "Search and filter results" at bounding box center [1029, 132] width 18 height 18
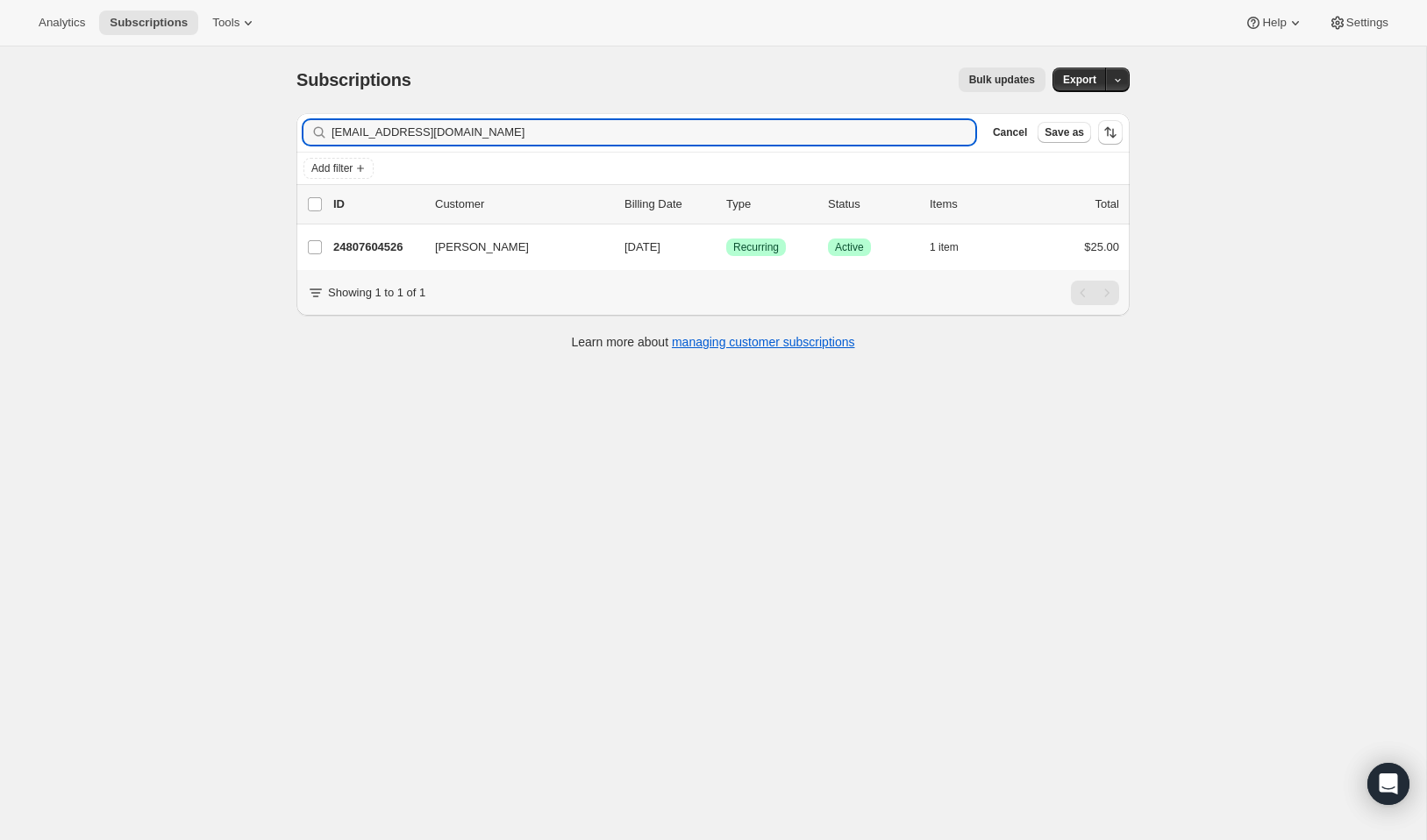
drag, startPoint x: 520, startPoint y: 131, endPoint x: 319, endPoint y: 106, distance: 202.5
click at [319, 106] on div "Subscriptions. This page is ready Subscriptions Bulk updates More actions Bulk …" at bounding box center [713, 207] width 875 height 322
type input "Thank you so much for your faithful monthly gift! Because of your generosity, p…"
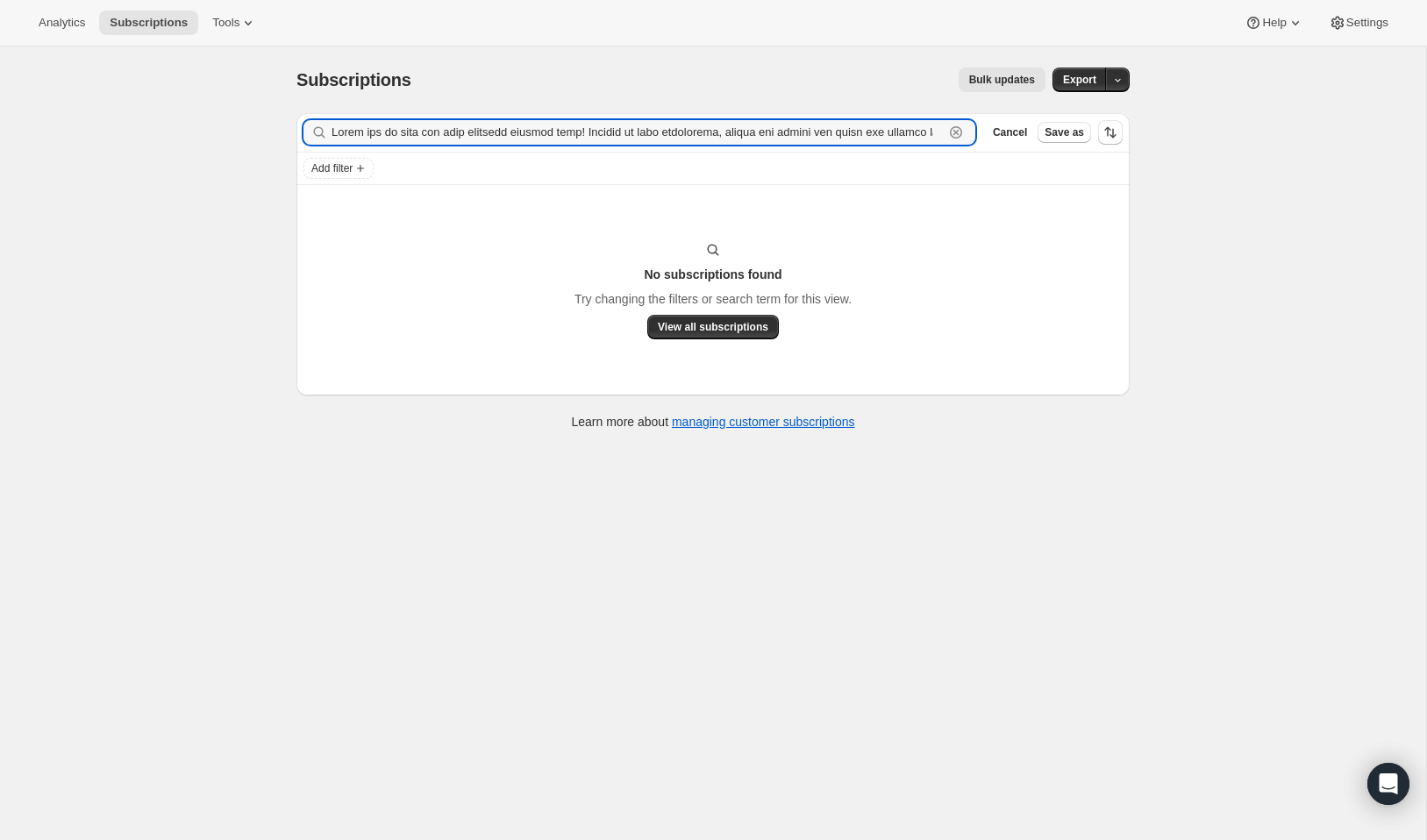
click at [954, 132] on icon "button" at bounding box center [956, 132] width 18 height 18
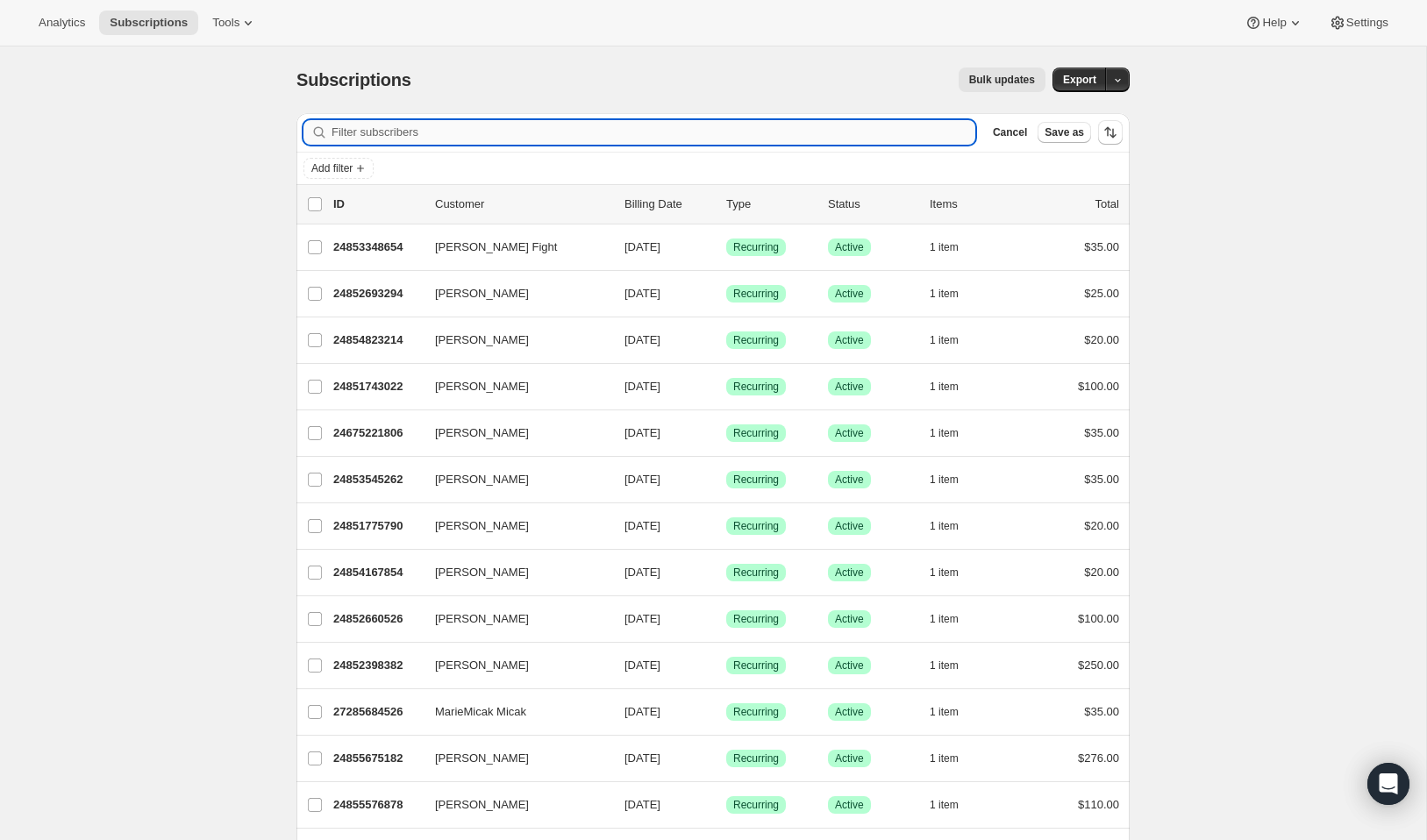
click at [451, 139] on input "Filter subscribers" at bounding box center [653, 132] width 644 height 24
paste input "Klang1421@aol.com"
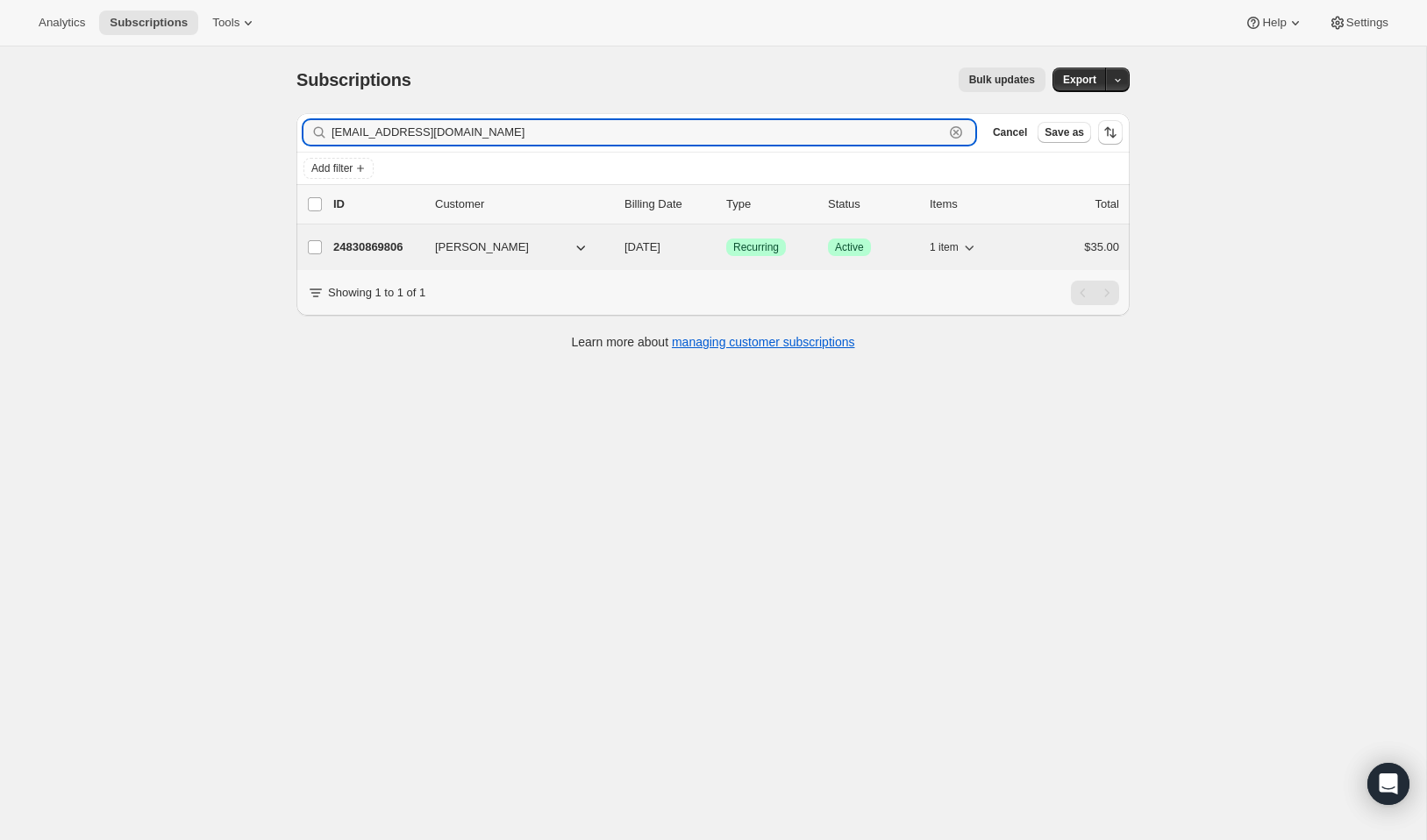
type input "Klang1421@aol.com"
click at [382, 245] on p "24830869806" at bounding box center [376, 247] width 87 height 18
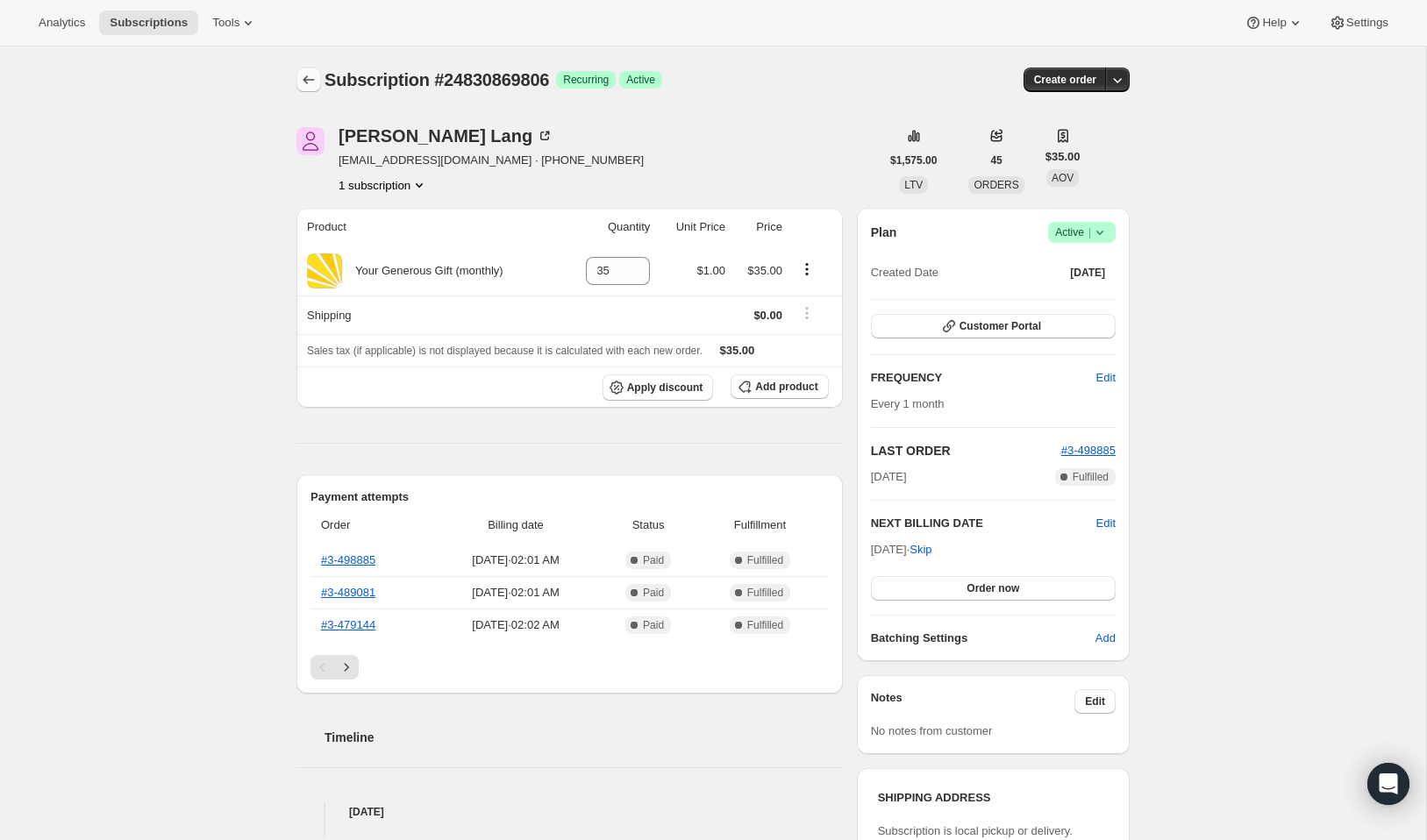
click at [314, 84] on icon "Subscriptions" at bounding box center [308, 80] width 18 height 18
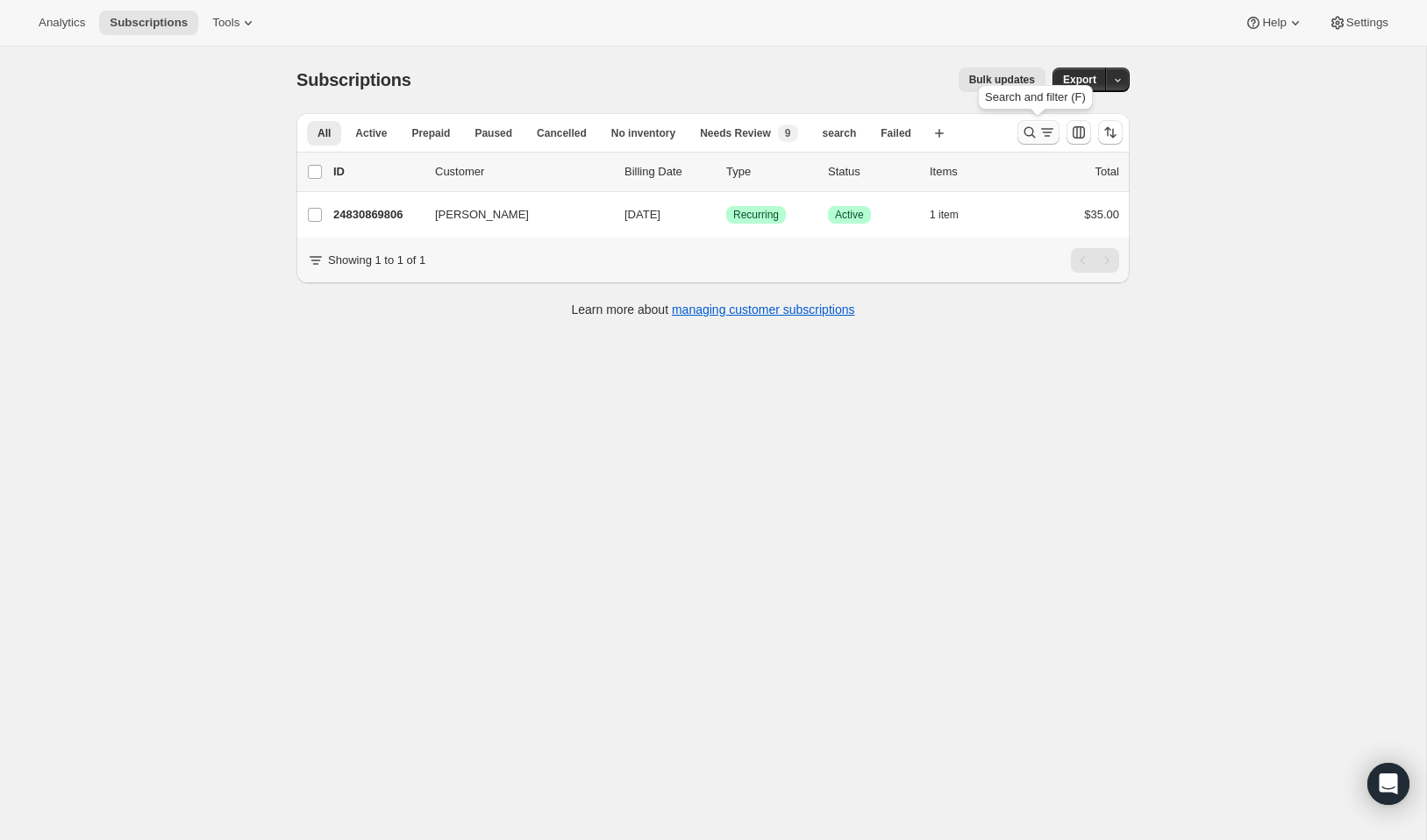
click at [1034, 134] on icon "Search and filter results" at bounding box center [1029, 132] width 18 height 18
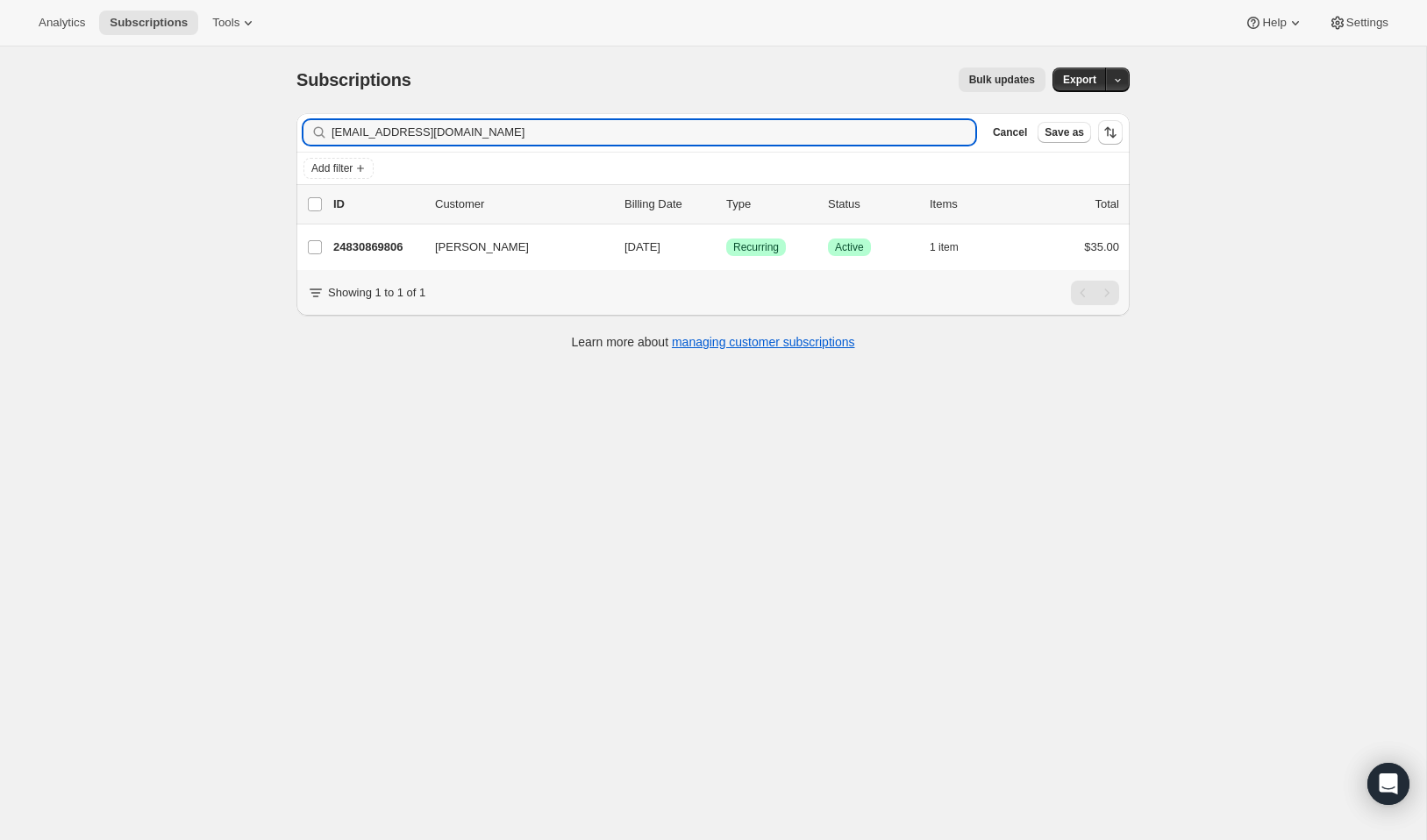
drag, startPoint x: 540, startPoint y: 142, endPoint x: 295, endPoint y: 106, distance: 247.6
click at [295, 106] on div "Filter subscribers Klang1421@aol.com Clear Cancel Save as Add filter 0 selected…" at bounding box center [706, 234] width 847 height 269
type input "lorie.andrews50@gmail.com"
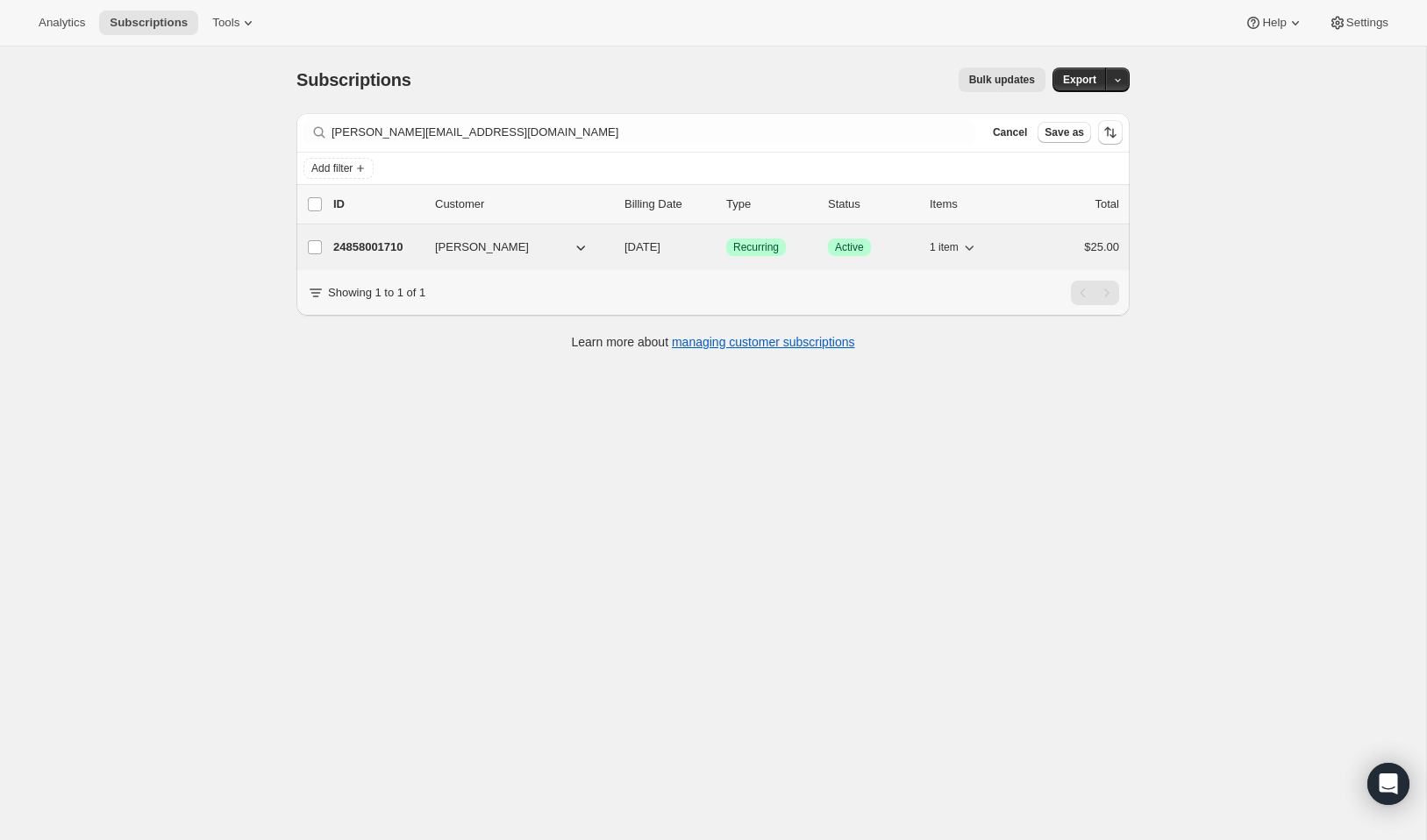
click at [374, 240] on p "24858001710" at bounding box center [376, 247] width 87 height 18
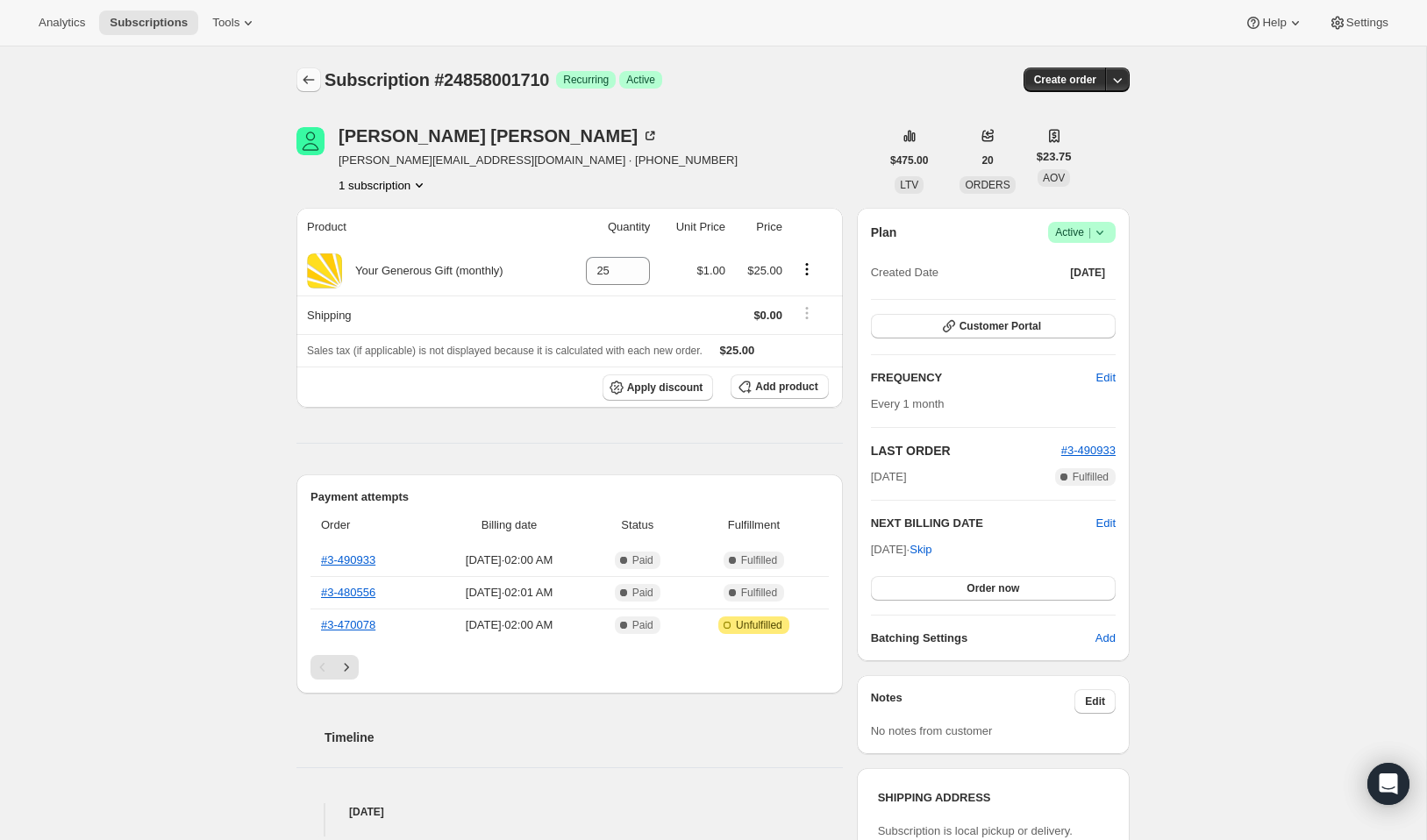
click at [310, 81] on icon "Subscriptions" at bounding box center [308, 80] width 18 height 18
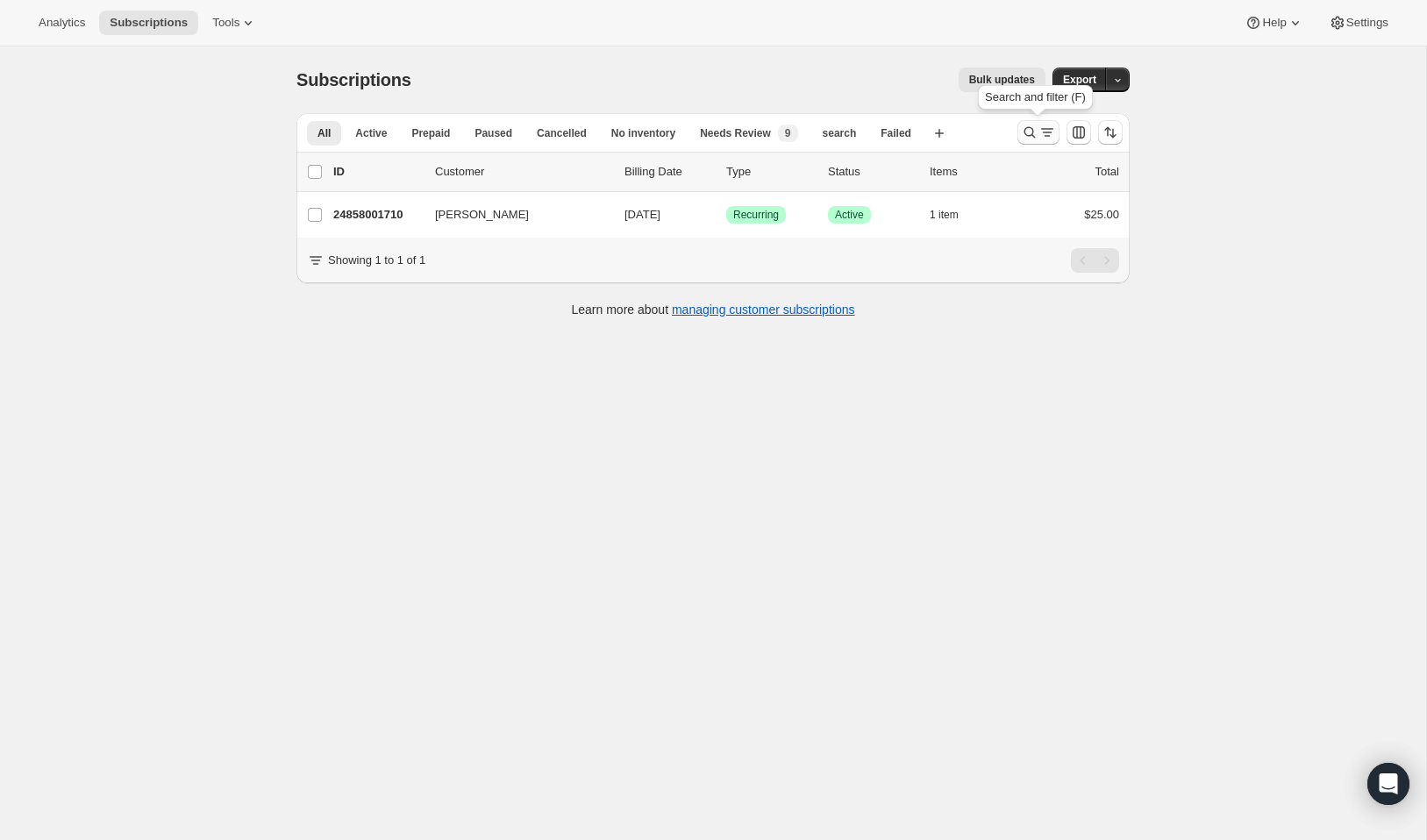
click at [1033, 135] on icon "Search and filter results" at bounding box center [1029, 132] width 18 height 18
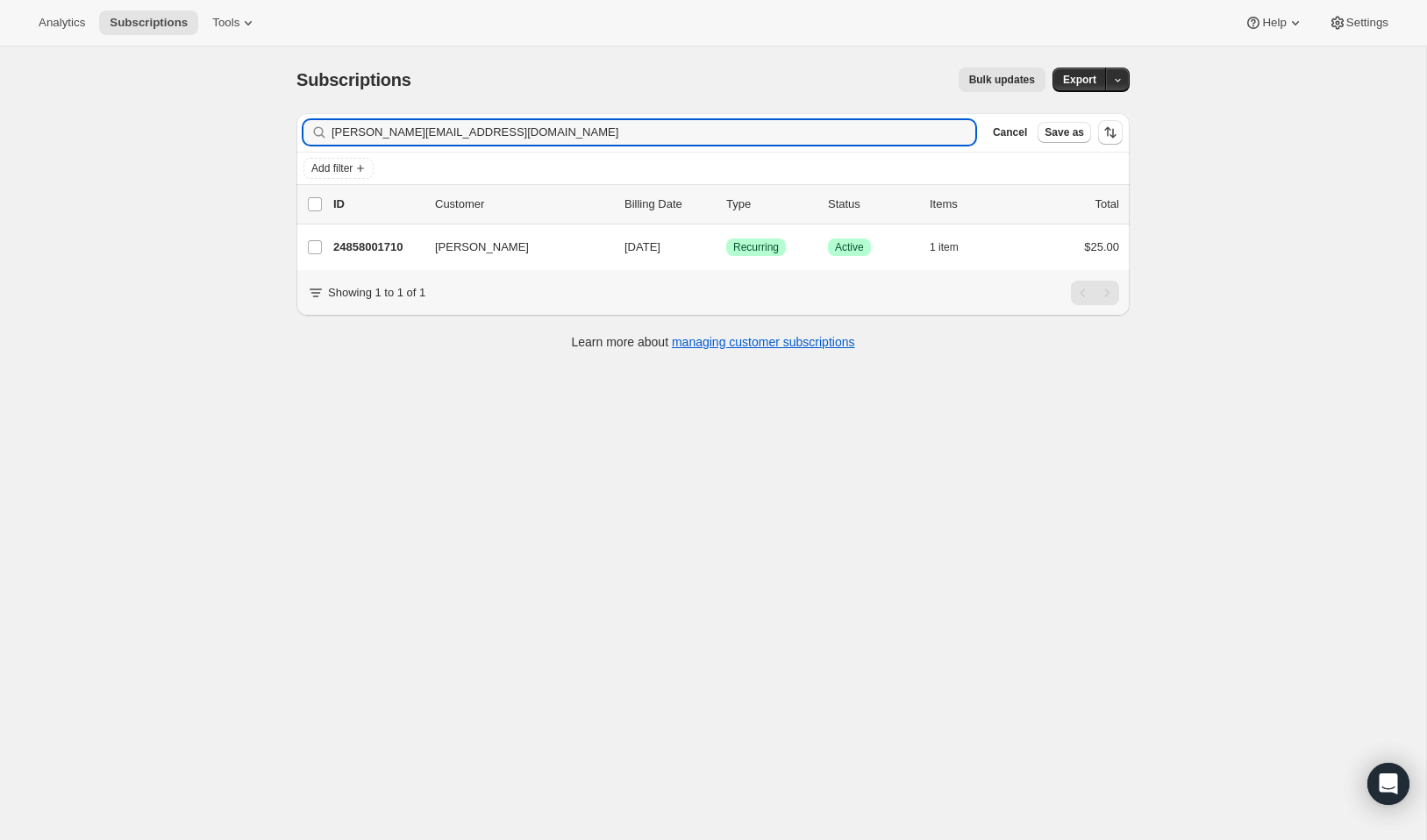
drag, startPoint x: 501, startPoint y: 131, endPoint x: 338, endPoint y: 111, distance: 164.2
click at [338, 111] on div "Subscriptions. This page is ready Subscriptions Bulk updates More actions Bulk …" at bounding box center [713, 207] width 875 height 322
type input "suzannem@cipherdata.com"
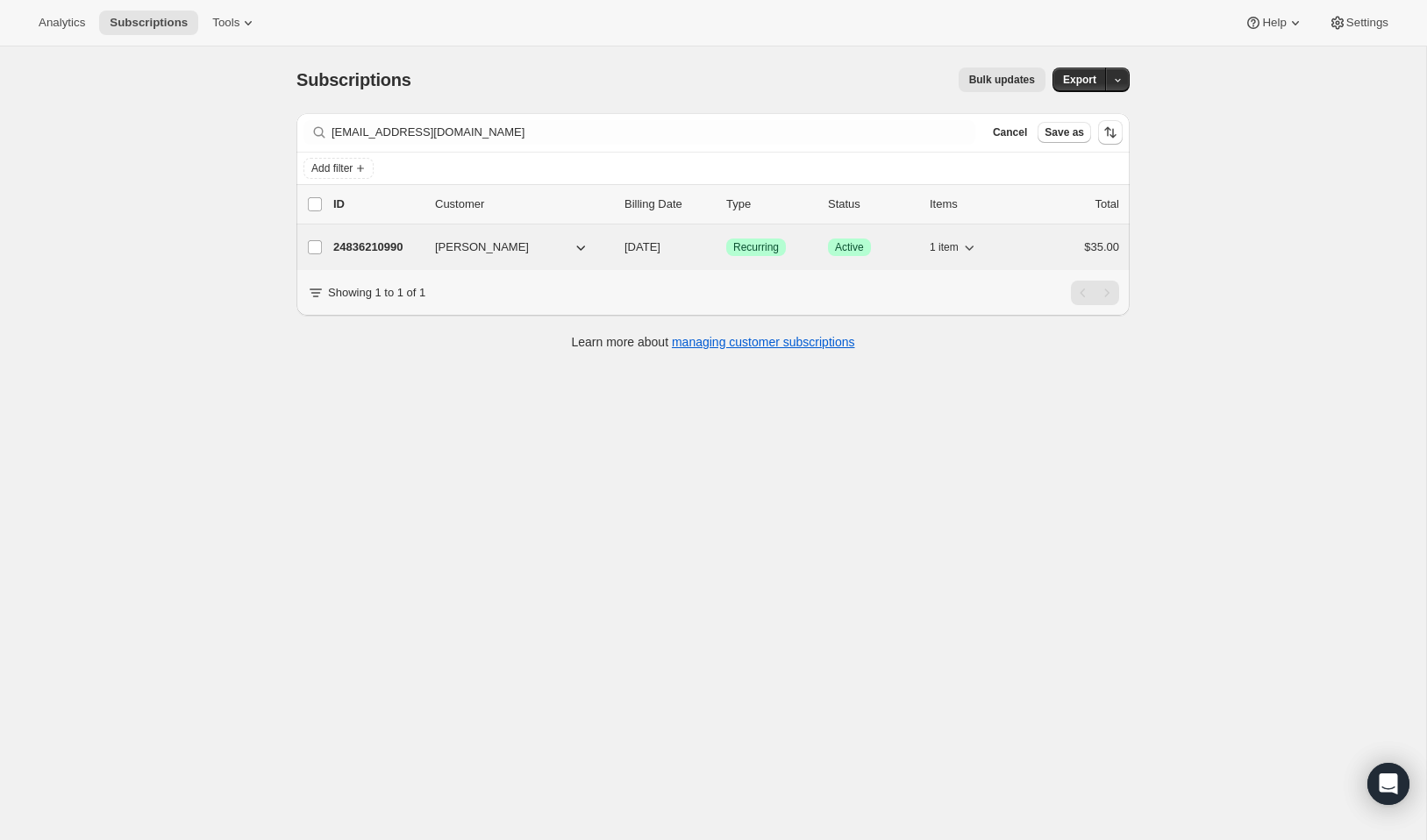
click at [386, 247] on p "24836210990" at bounding box center [376, 247] width 87 height 18
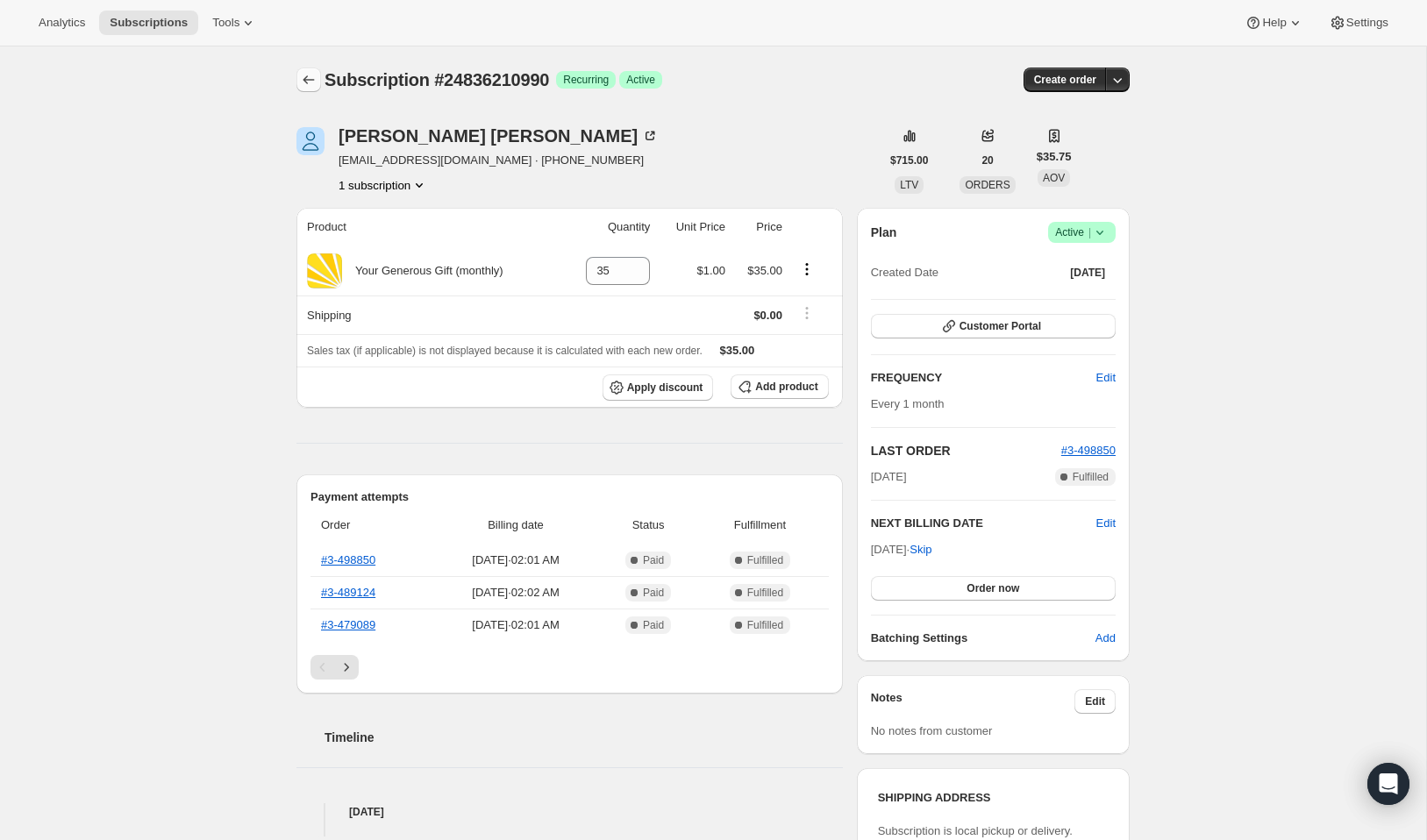
click at [313, 83] on icon "Subscriptions" at bounding box center [308, 80] width 18 height 18
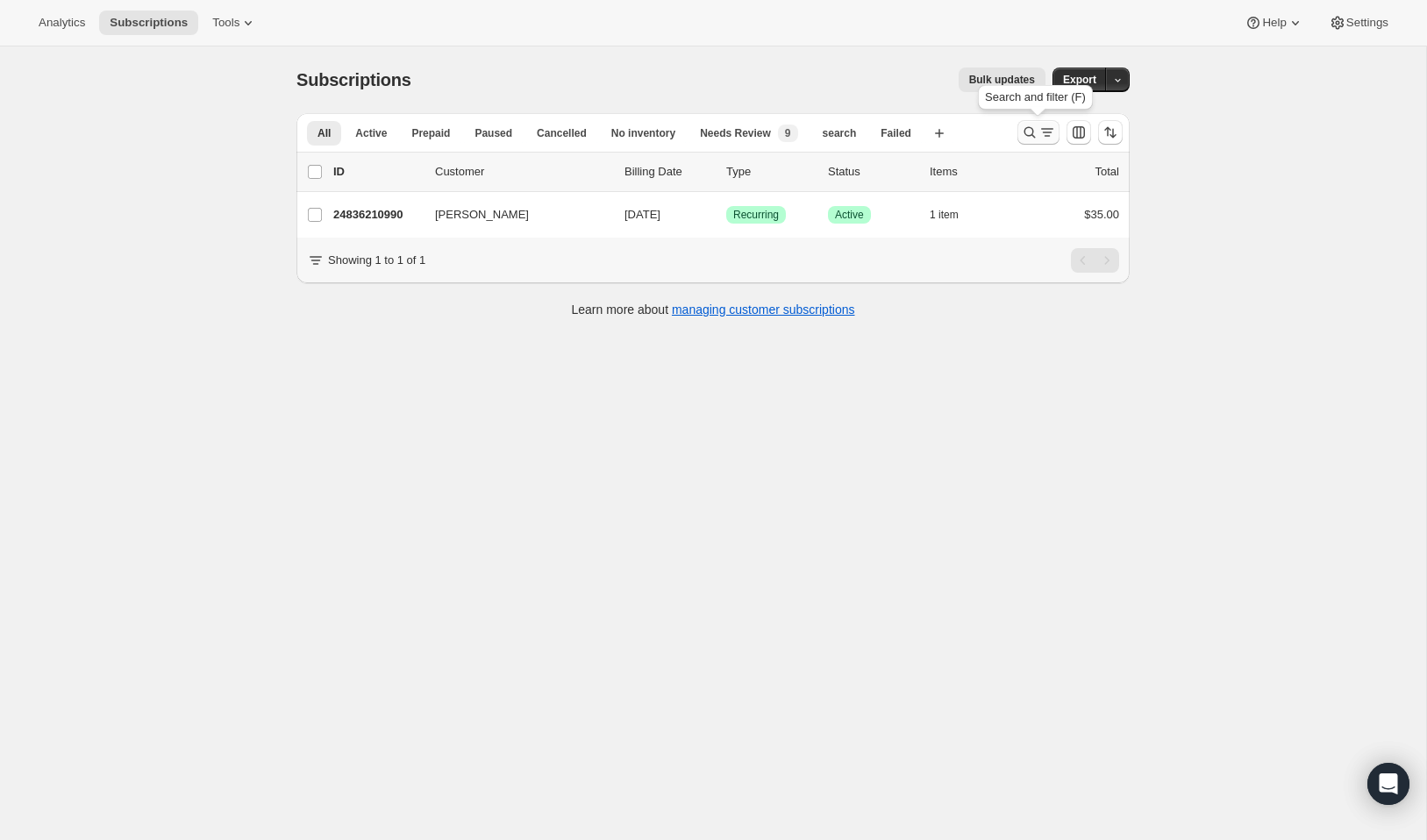
click at [1036, 133] on icon "Search and filter results" at bounding box center [1029, 132] width 18 height 18
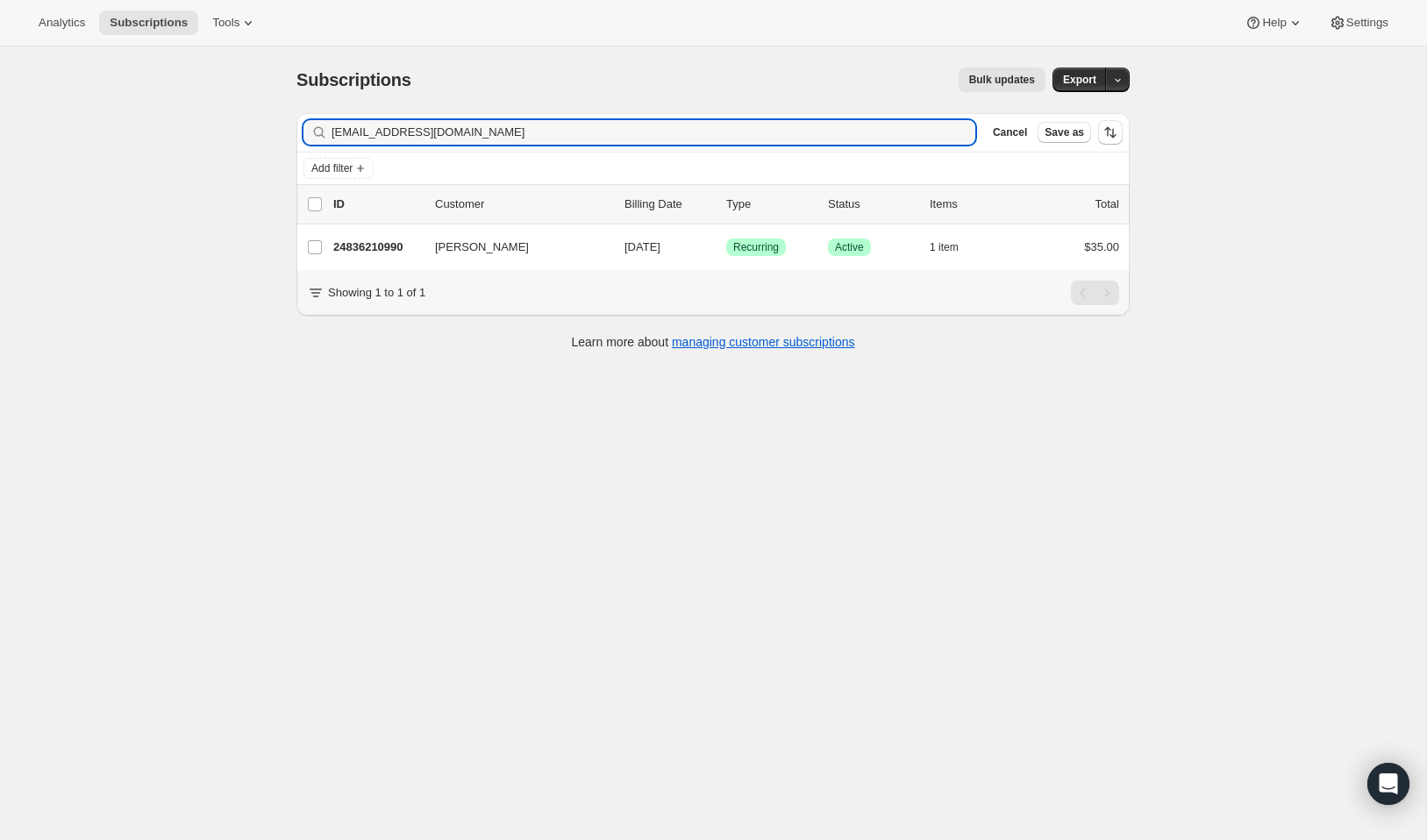
drag, startPoint x: 511, startPoint y: 135, endPoint x: 278, endPoint y: 100, distance: 235.6
click at [278, 100] on div "Subscriptions. This page is ready Subscriptions Bulk updates More actions Bulk …" at bounding box center [713, 207] width 875 height 322
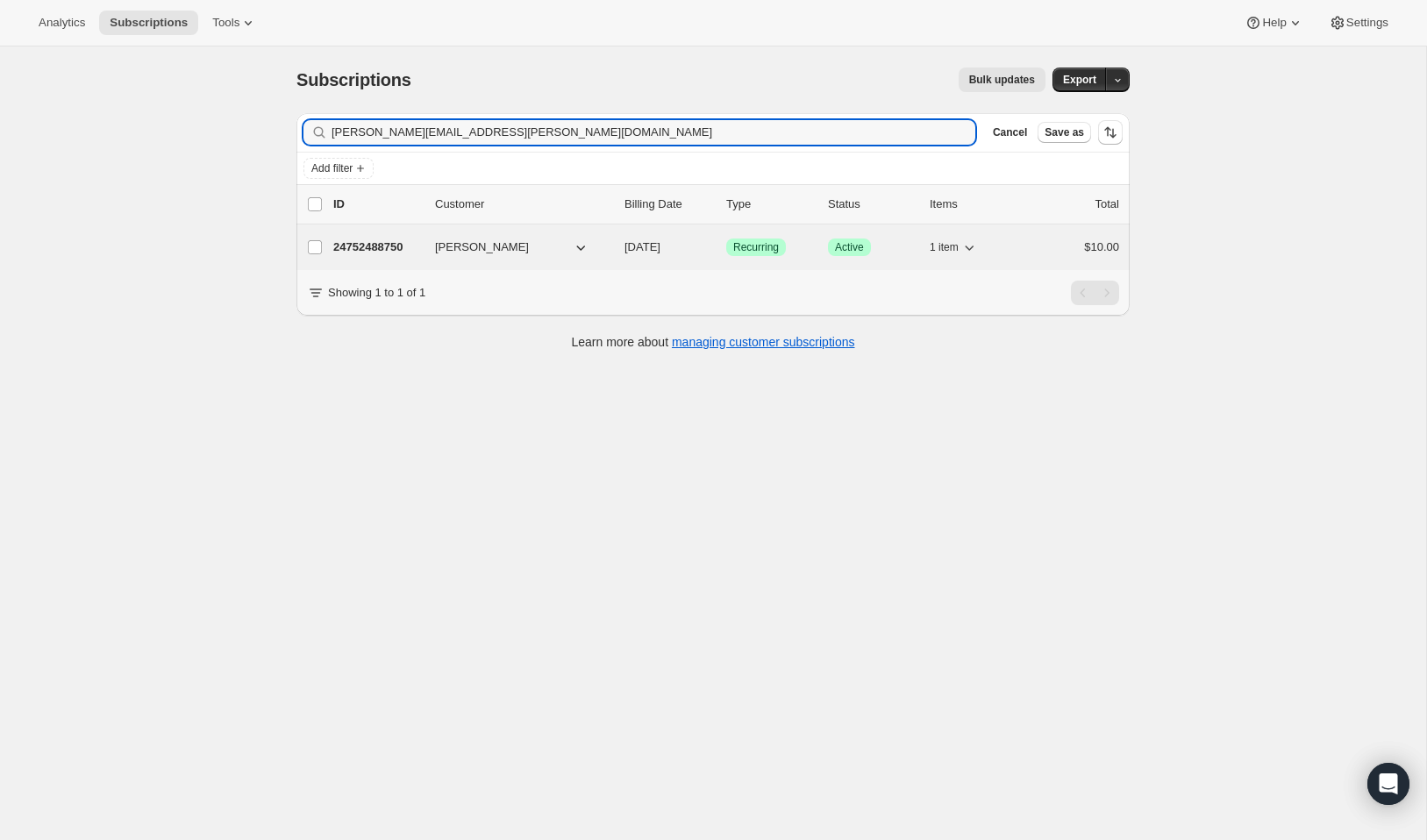
type input "daniel.merene@gmail.com"
click at [388, 242] on p "24752488750" at bounding box center [376, 247] width 87 height 18
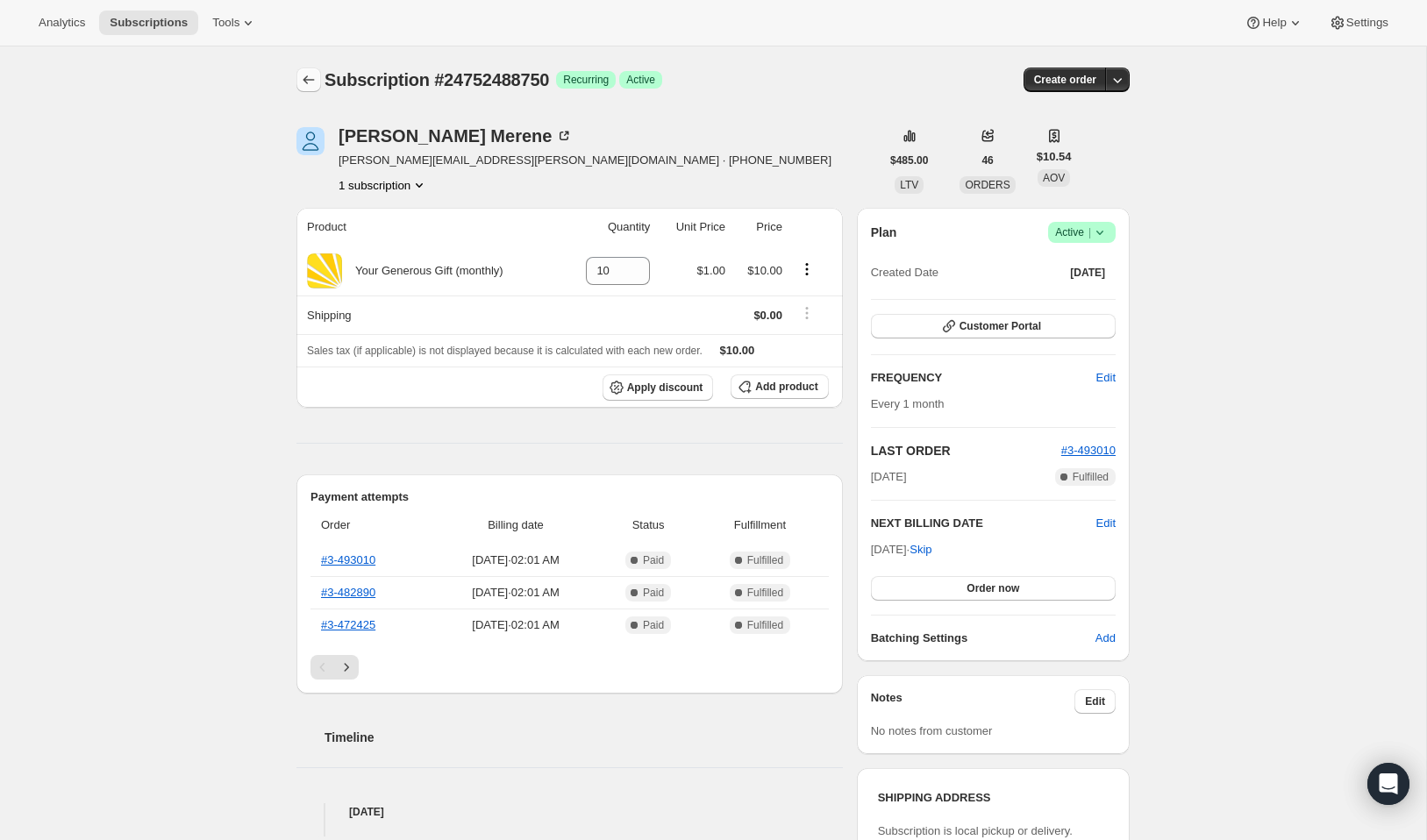
click at [303, 78] on icon "Subscriptions" at bounding box center [308, 80] width 18 height 18
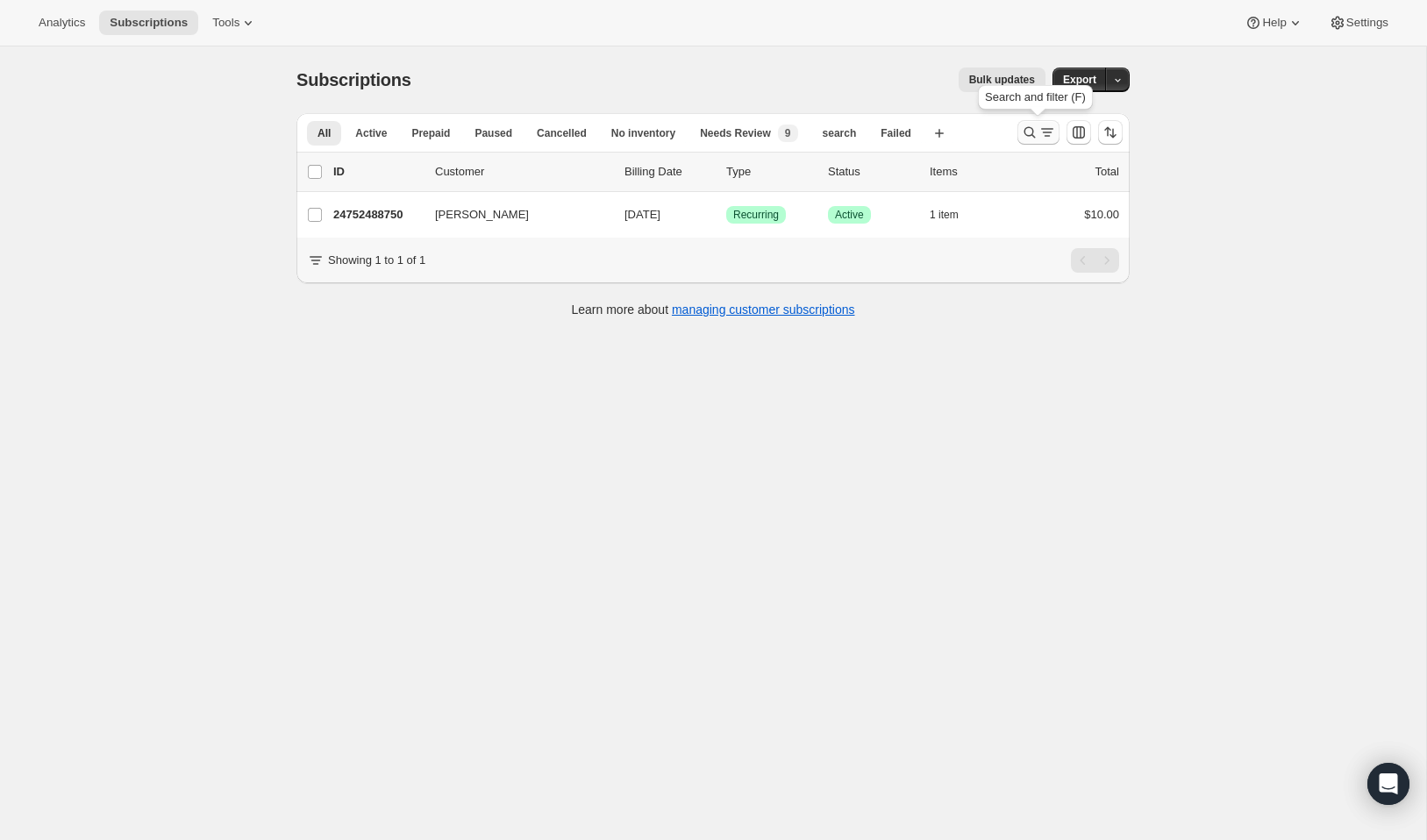
click at [1021, 131] on icon "Search and filter results" at bounding box center [1029, 132] width 18 height 18
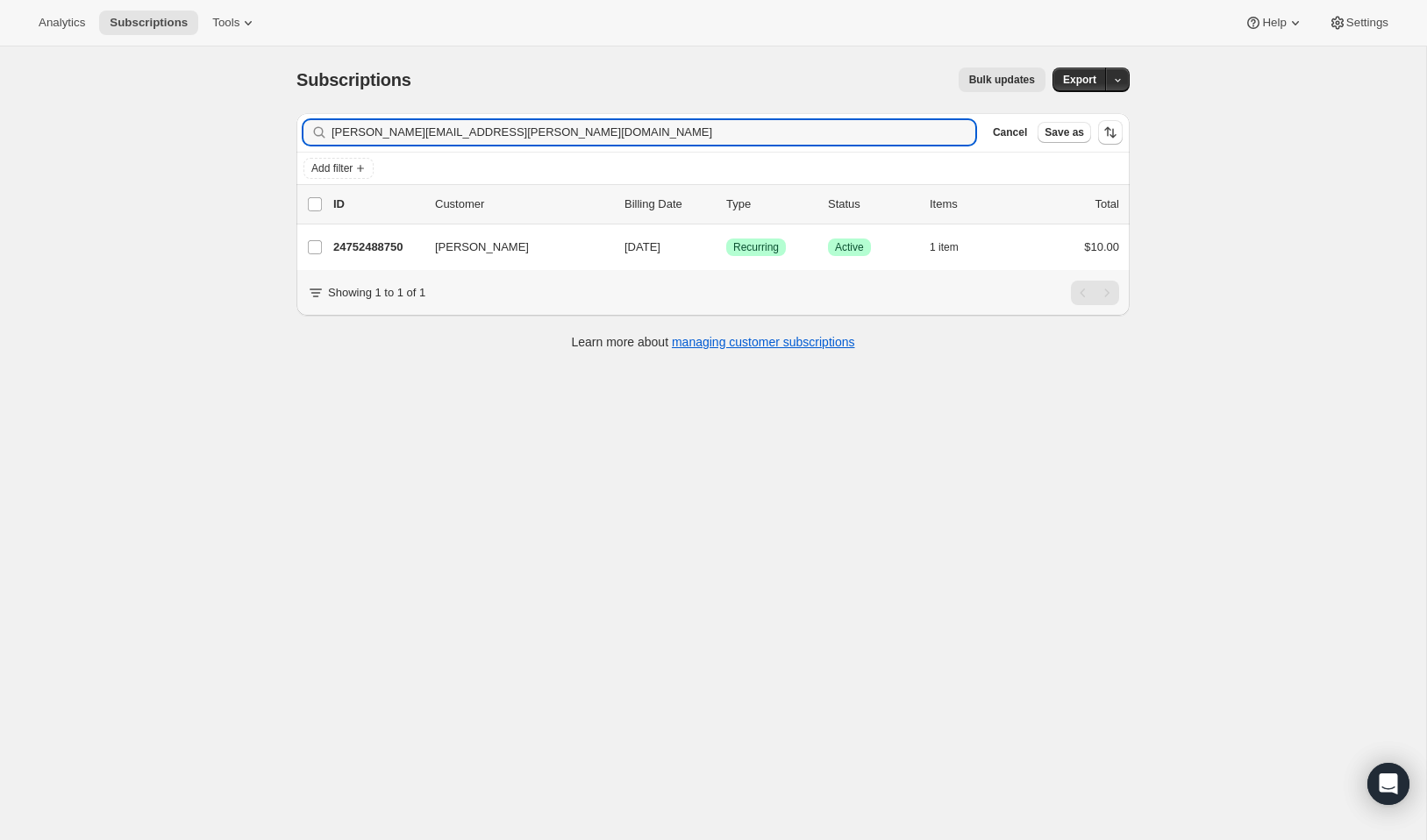
drag, startPoint x: 486, startPoint y: 133, endPoint x: 272, endPoint y: 96, distance: 217.2
click at [272, 96] on div "Subscriptions. This page is ready Subscriptions Bulk updates More actions Bulk …" at bounding box center [713, 466] width 1426 height 840
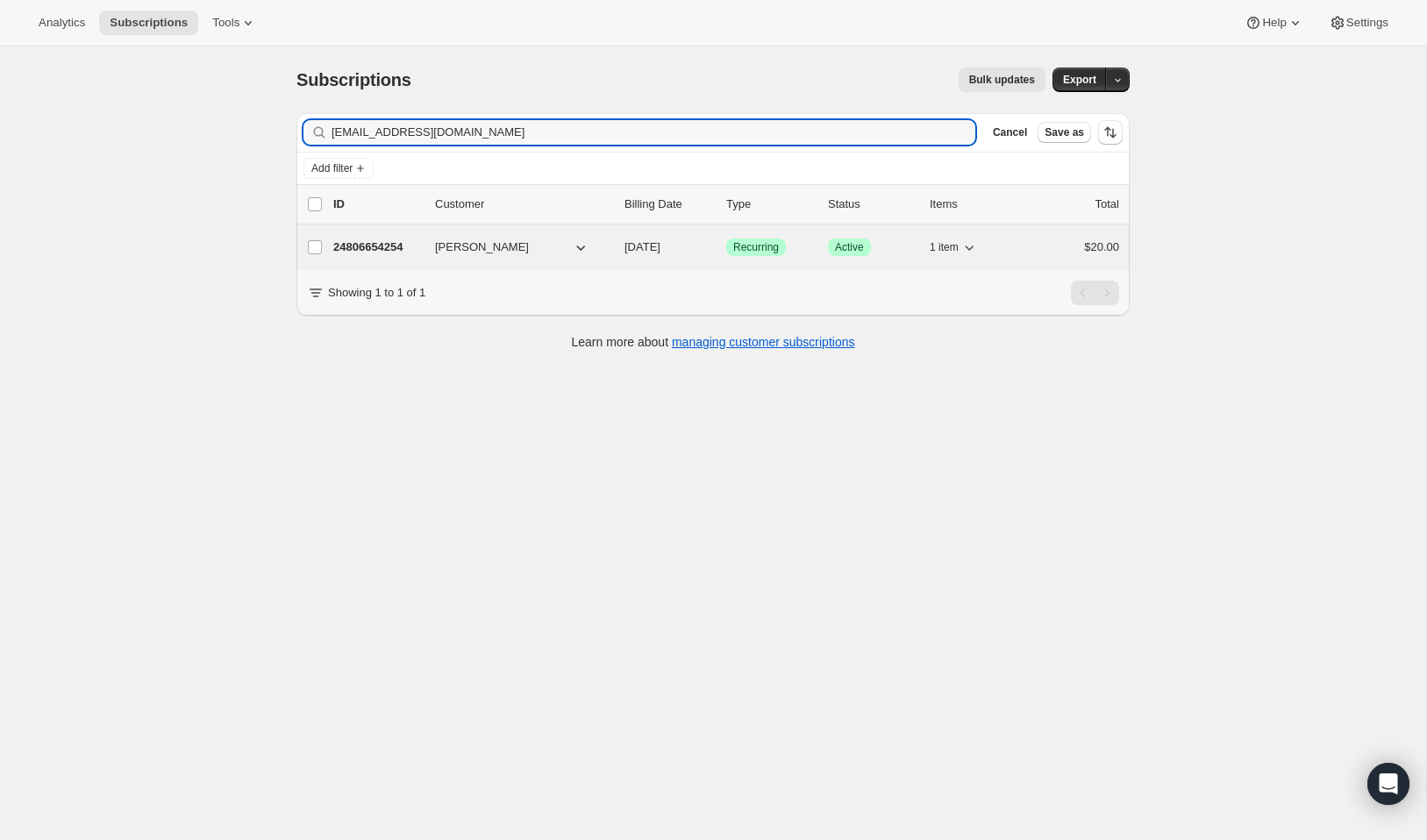
type input "laurenridgway@yahoo.com"
click at [377, 247] on p "24806654254" at bounding box center [376, 247] width 87 height 18
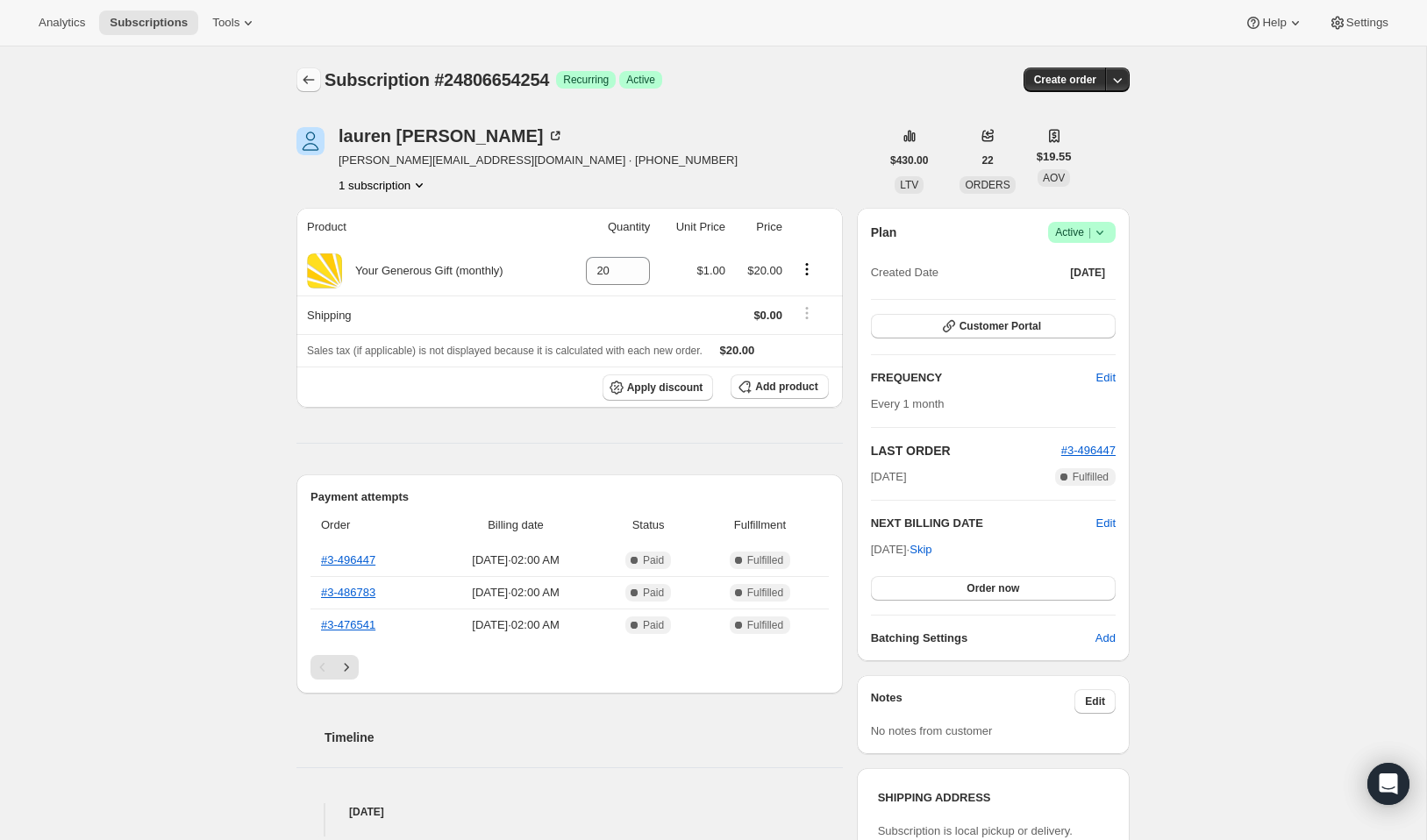
click at [306, 83] on icon "Subscriptions" at bounding box center [308, 80] width 18 height 18
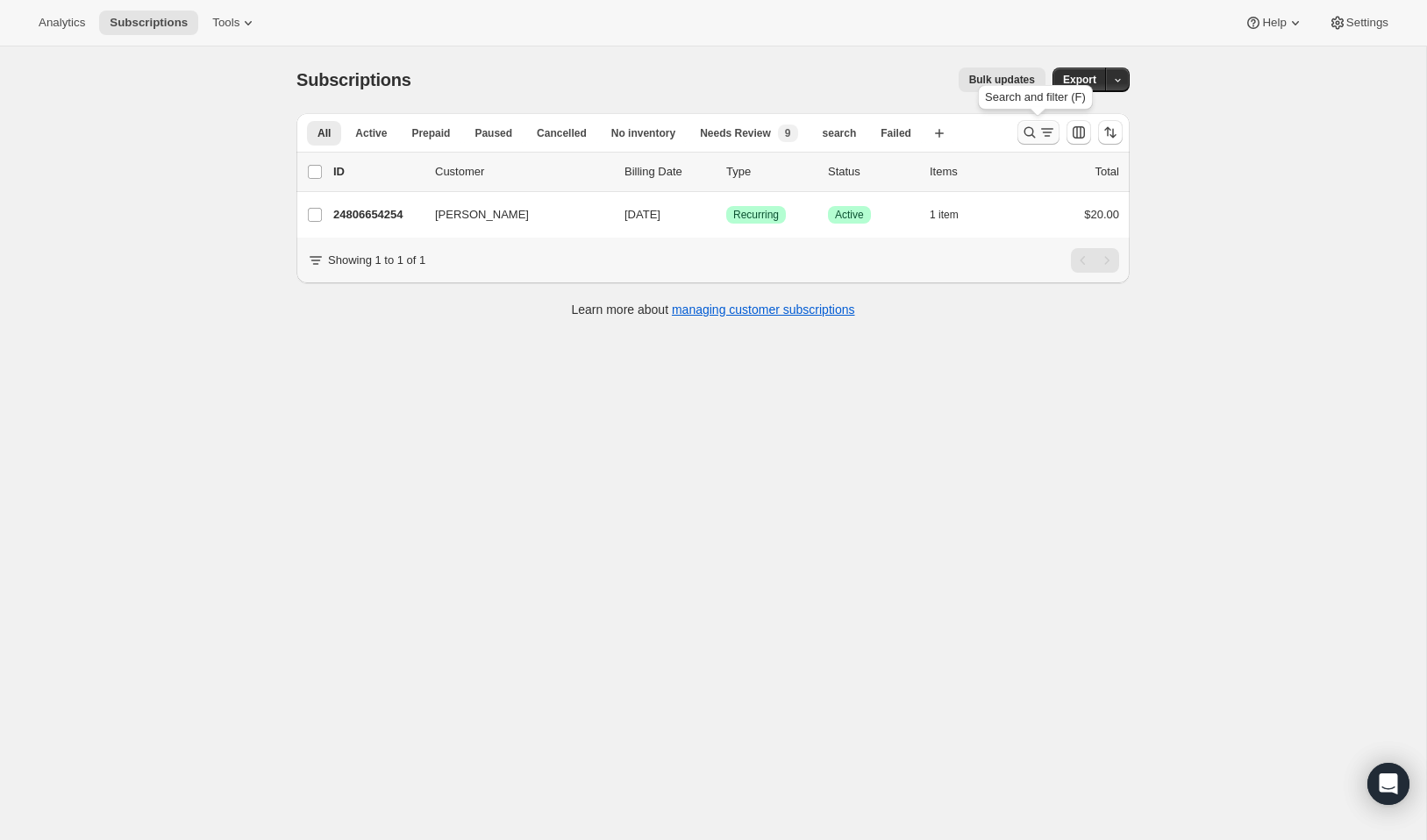
click at [1027, 137] on icon "Search and filter results" at bounding box center [1029, 132] width 18 height 18
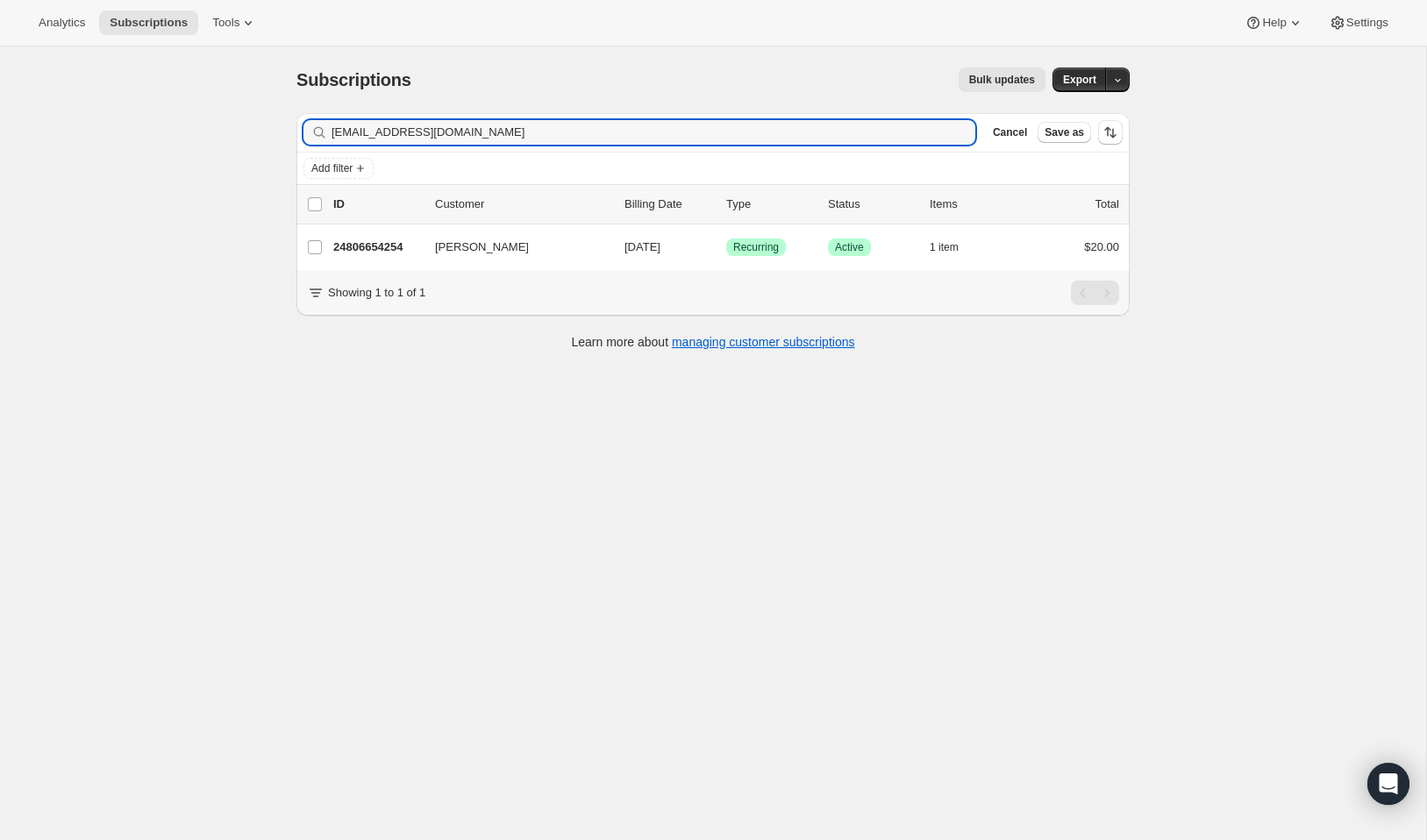
drag, startPoint x: 507, startPoint y: 130, endPoint x: 283, endPoint y: 109, distance: 225.0
click at [283, 109] on div "Filter subscribers laurenridgway@yahoo.com Clear Cancel Save as Add filter 0 se…" at bounding box center [706, 234] width 847 height 269
type input "jestabillo3@ymail.com"
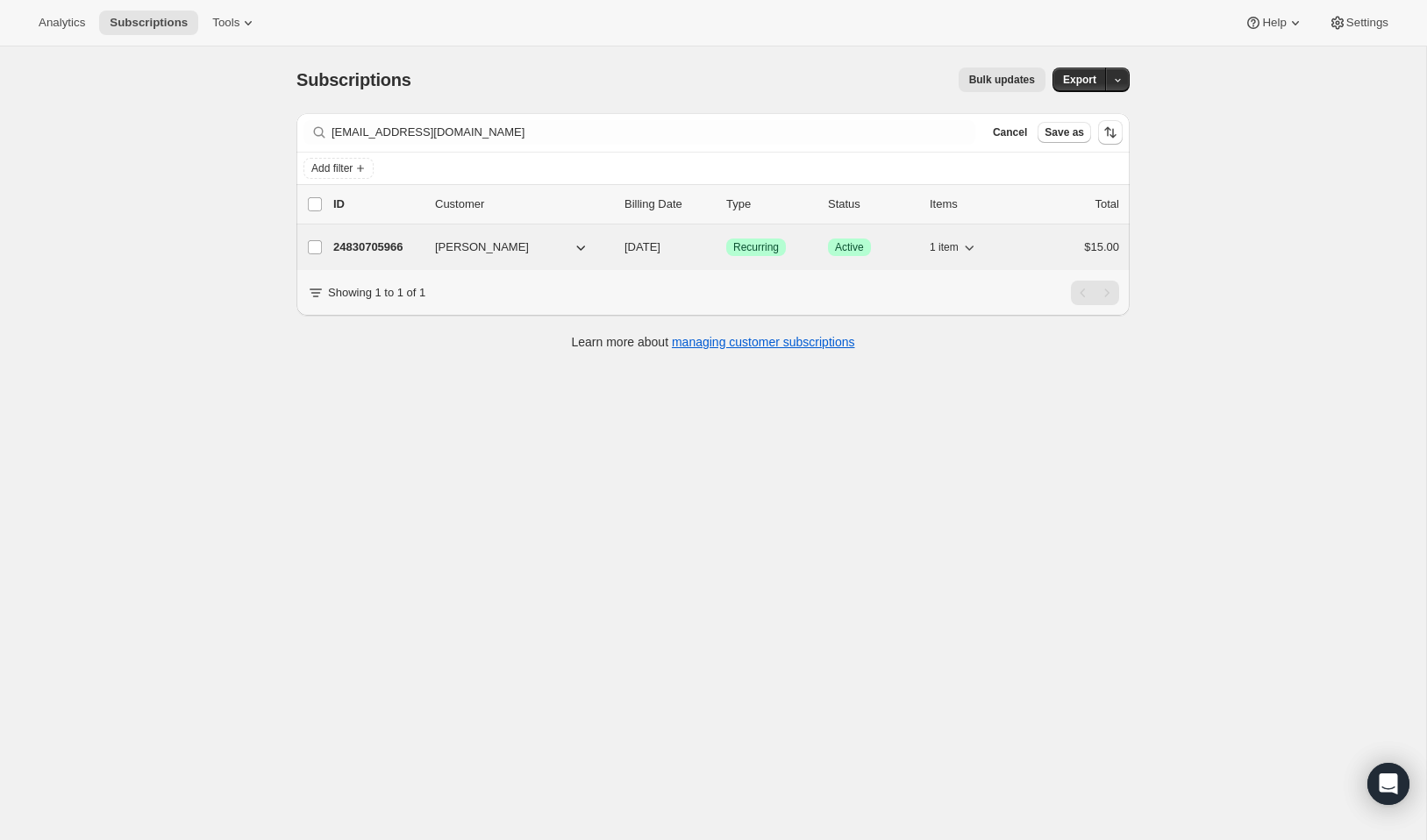
click at [373, 253] on p "24830705966" at bounding box center [376, 247] width 87 height 18
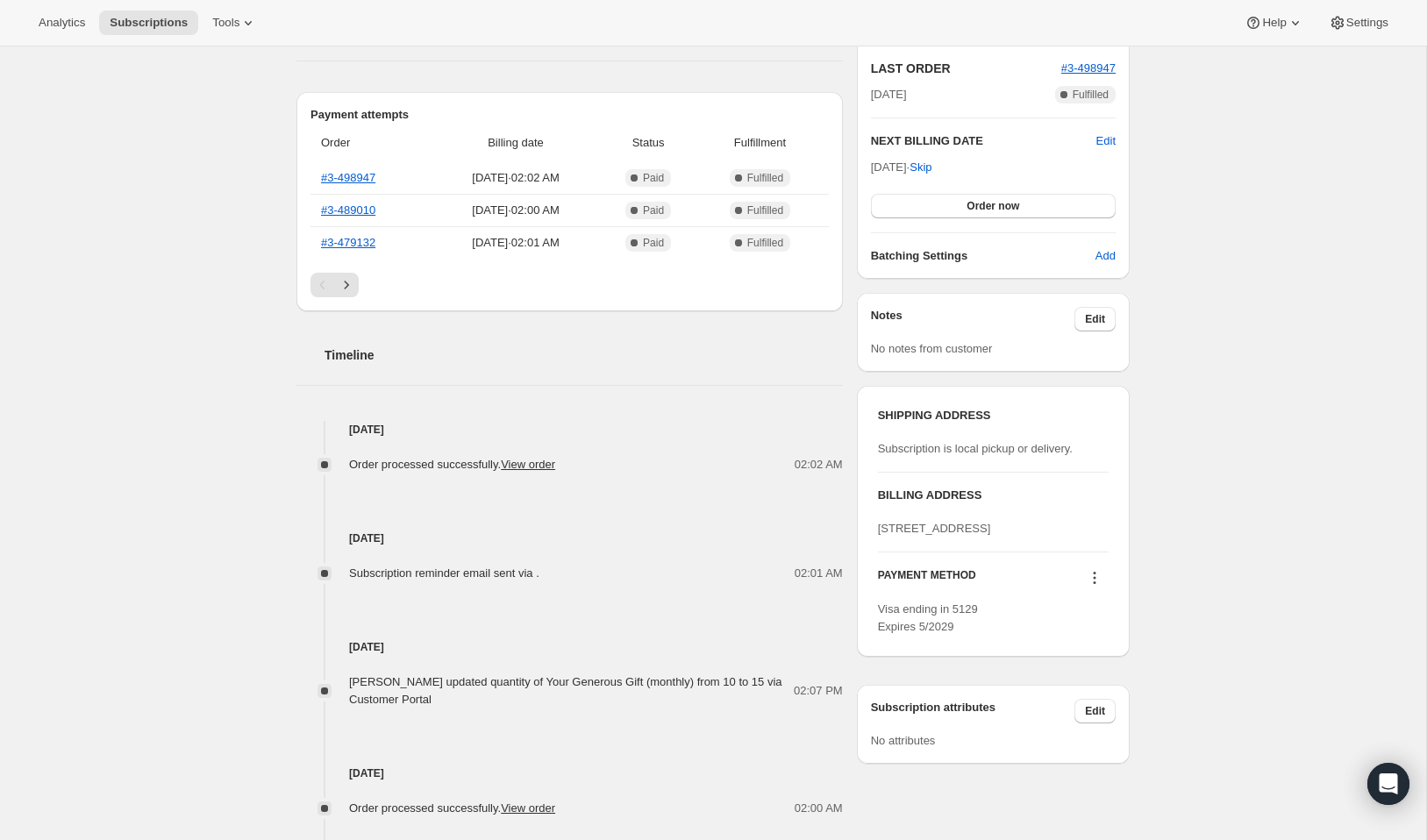
scroll to position [574, 0]
